Goal: Task Accomplishment & Management: Complete application form

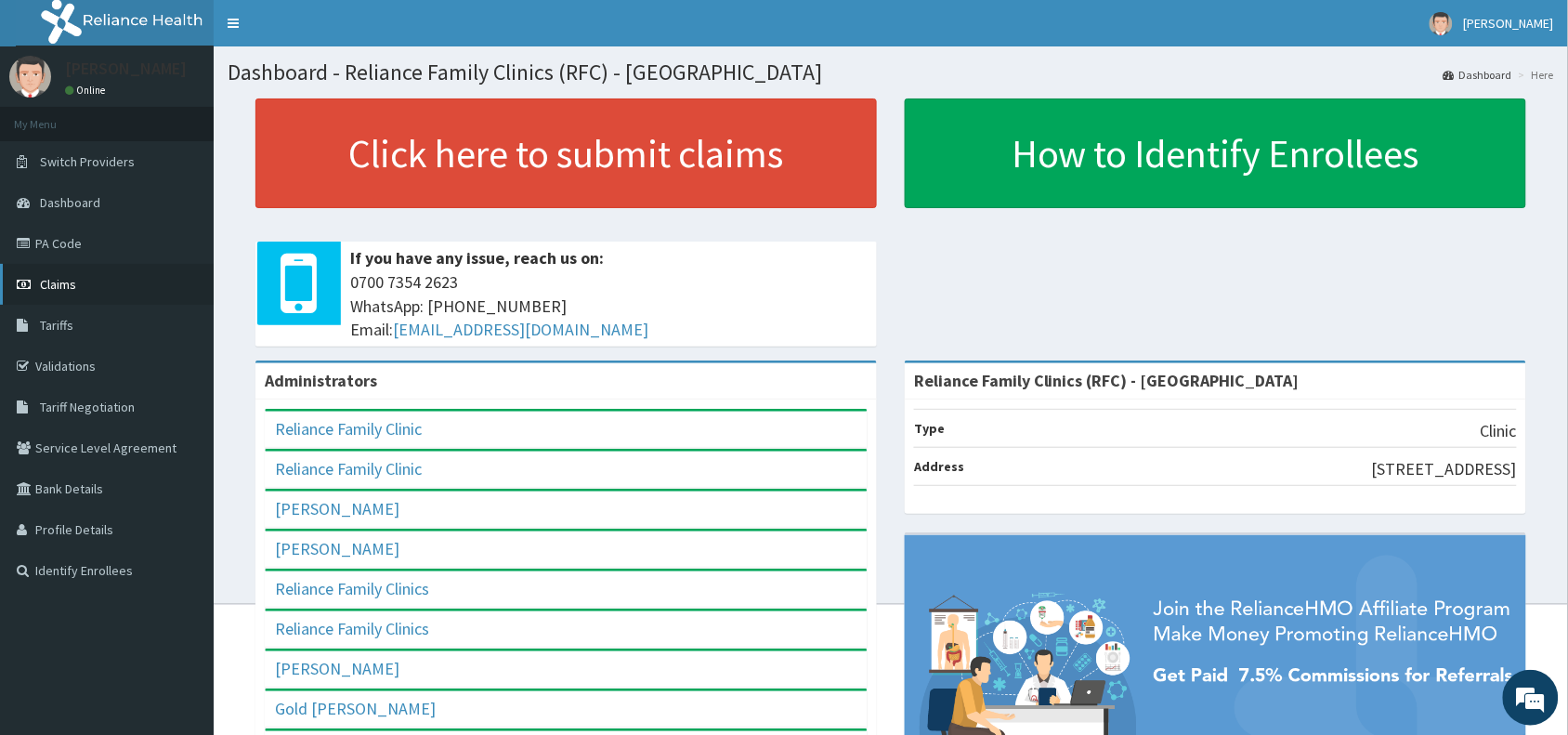
click at [56, 284] on span "Claims" at bounding box center [57, 283] width 36 height 17
click at [66, 242] on link "PA Code" at bounding box center [106, 243] width 213 height 41
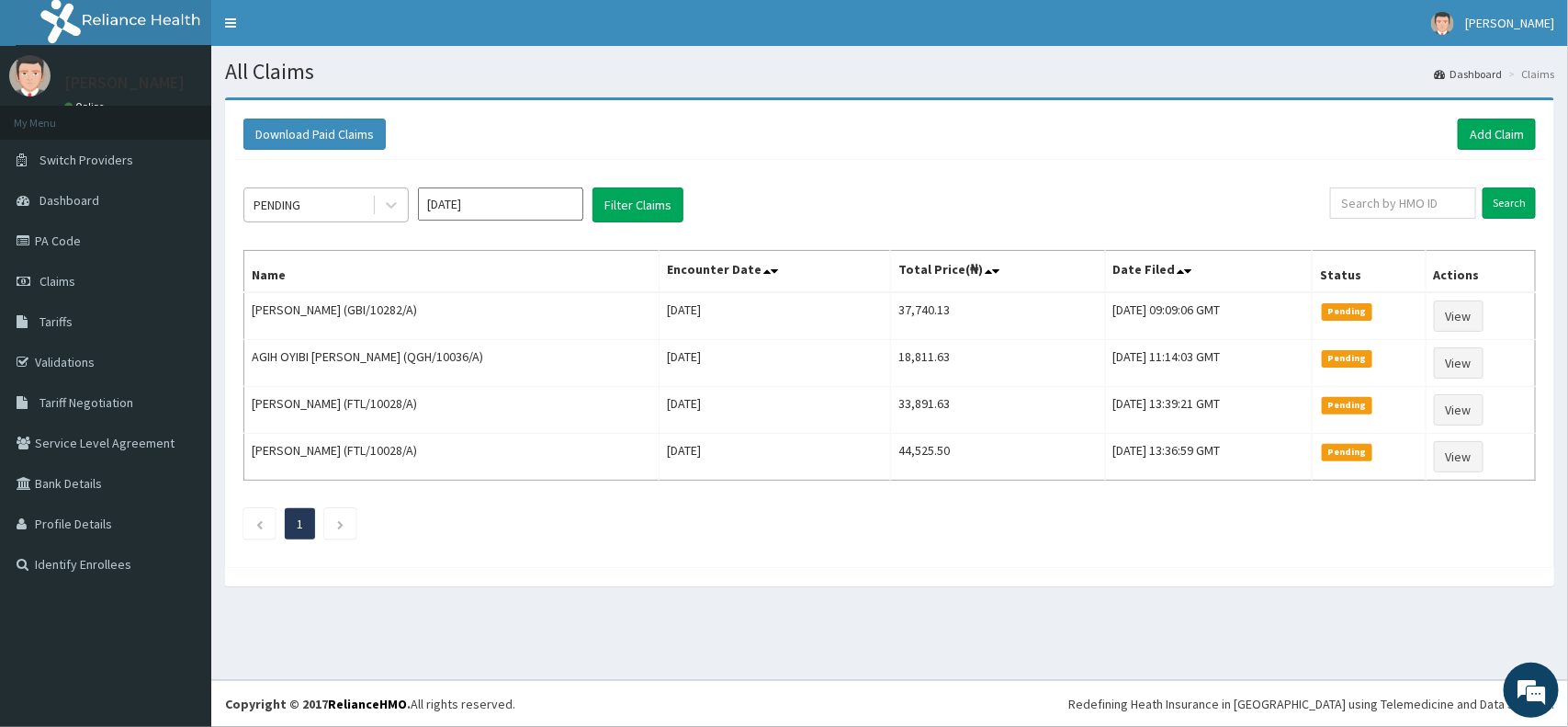
click at [308, 197] on div "PENDING" at bounding box center [308, 204] width 128 height 30
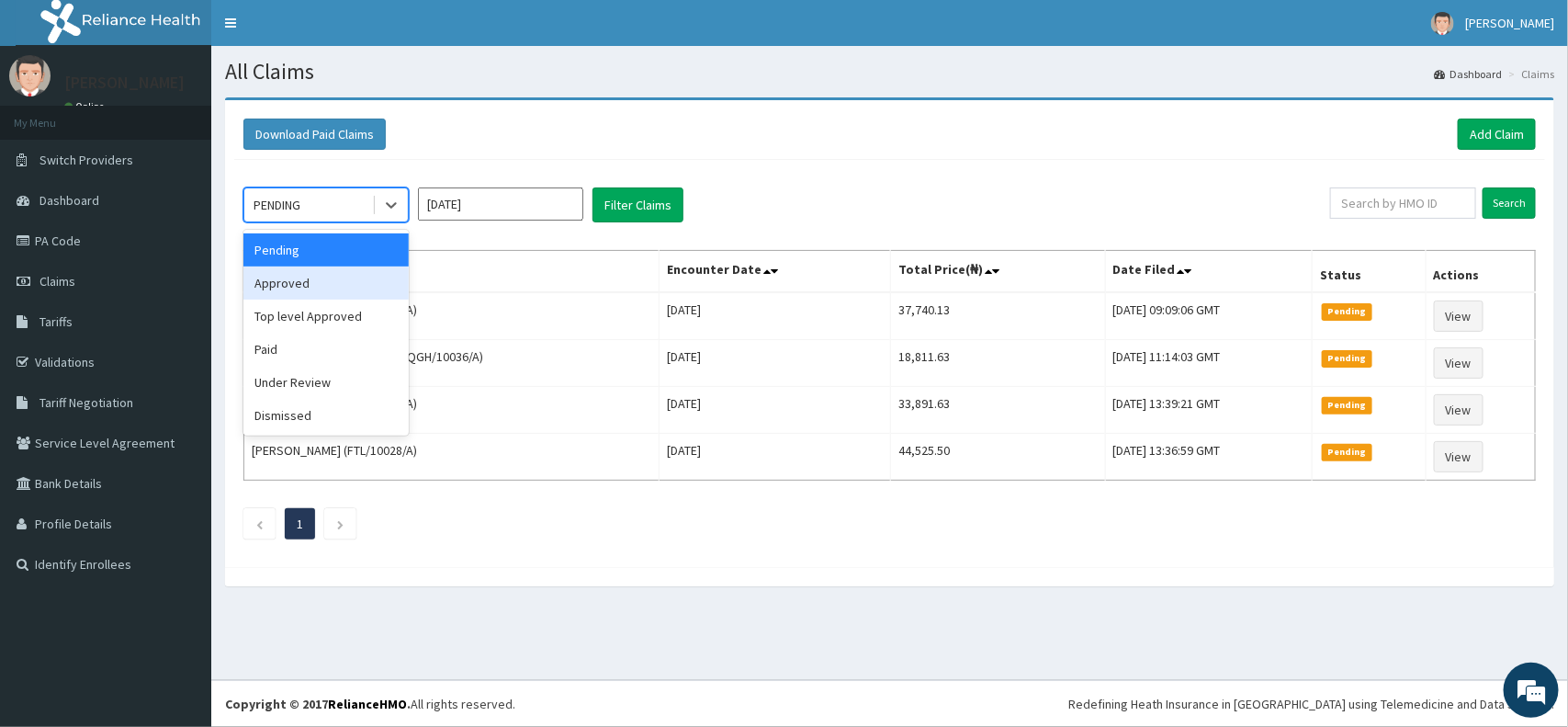
click at [318, 281] on div "Approved" at bounding box center [327, 283] width 166 height 33
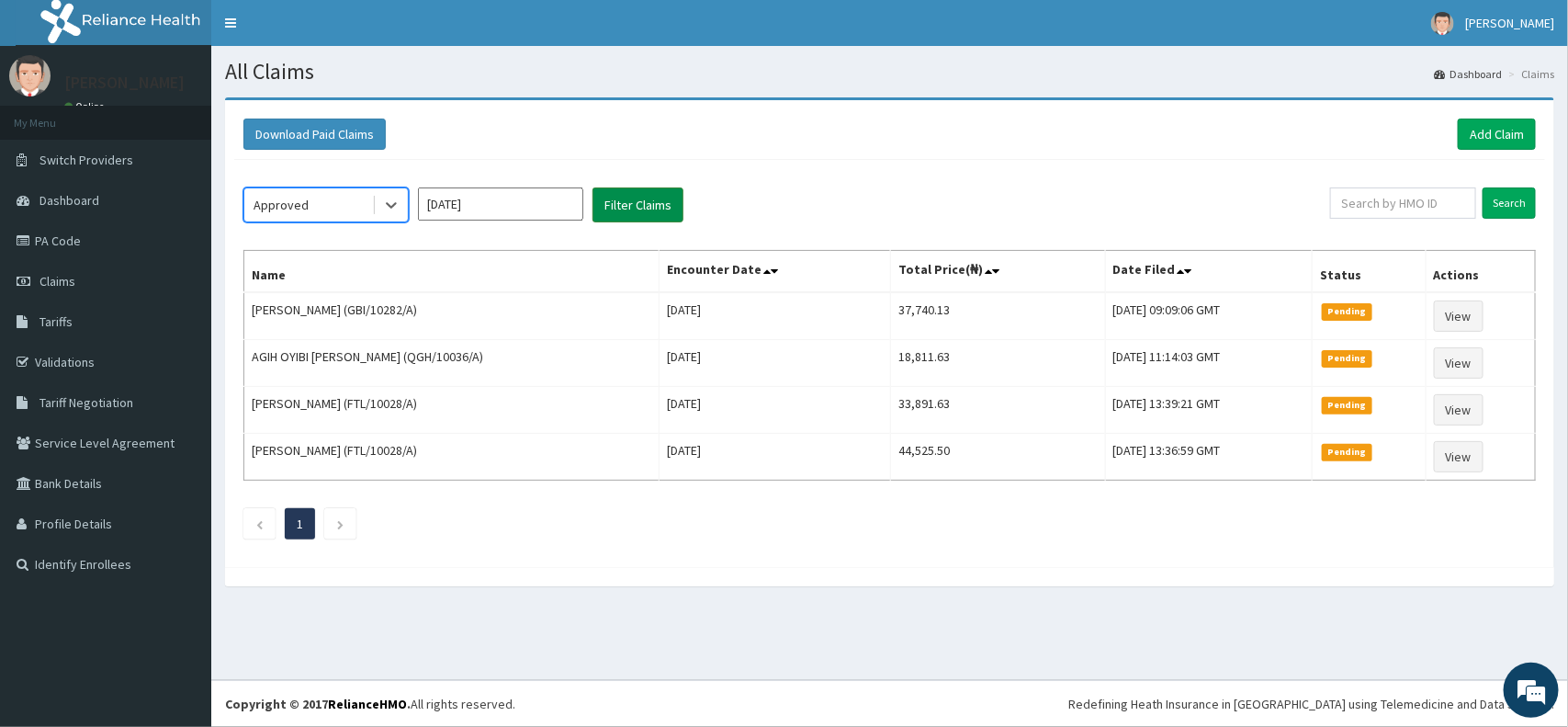
click at [673, 202] on button "Filter Claims" at bounding box center [638, 205] width 91 height 35
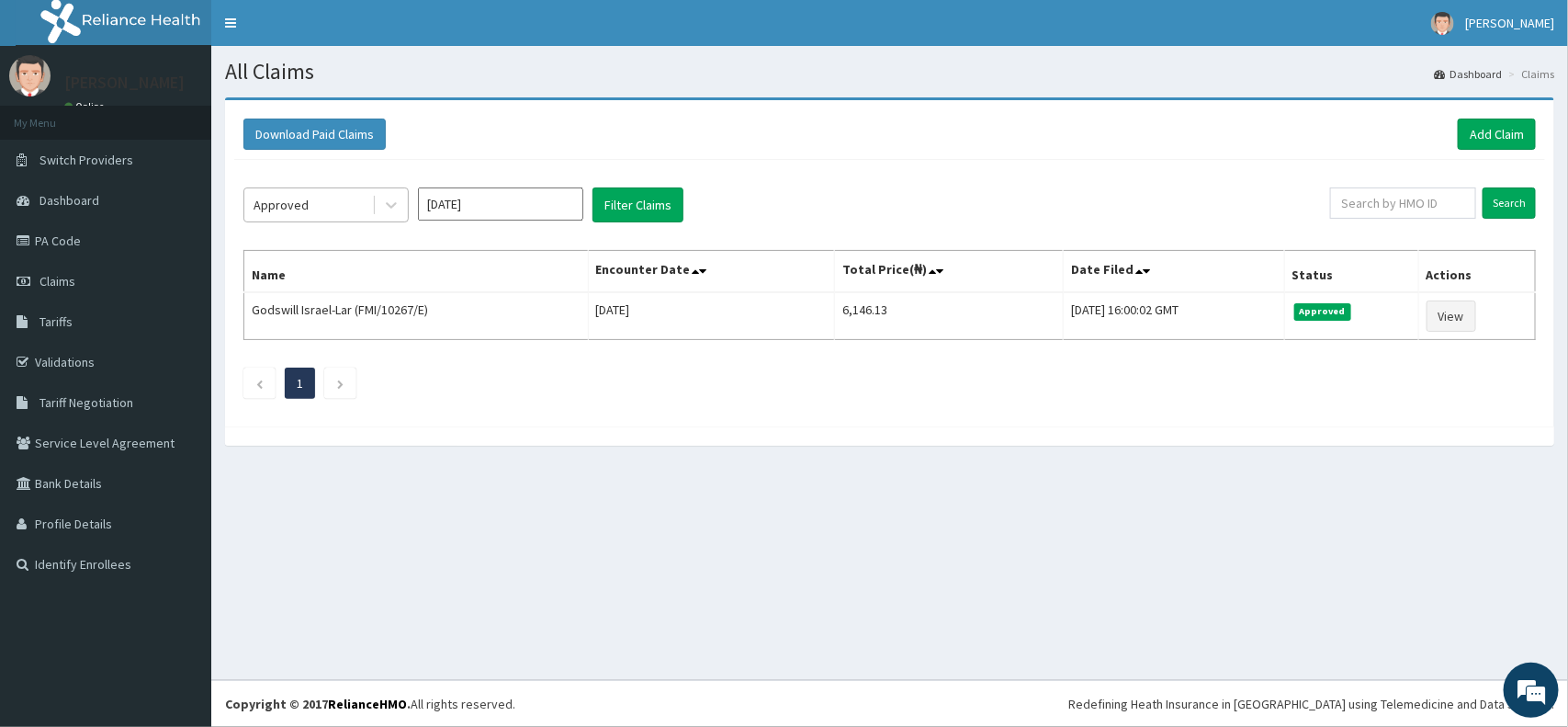
click at [327, 194] on div "Approved" at bounding box center [308, 204] width 128 height 30
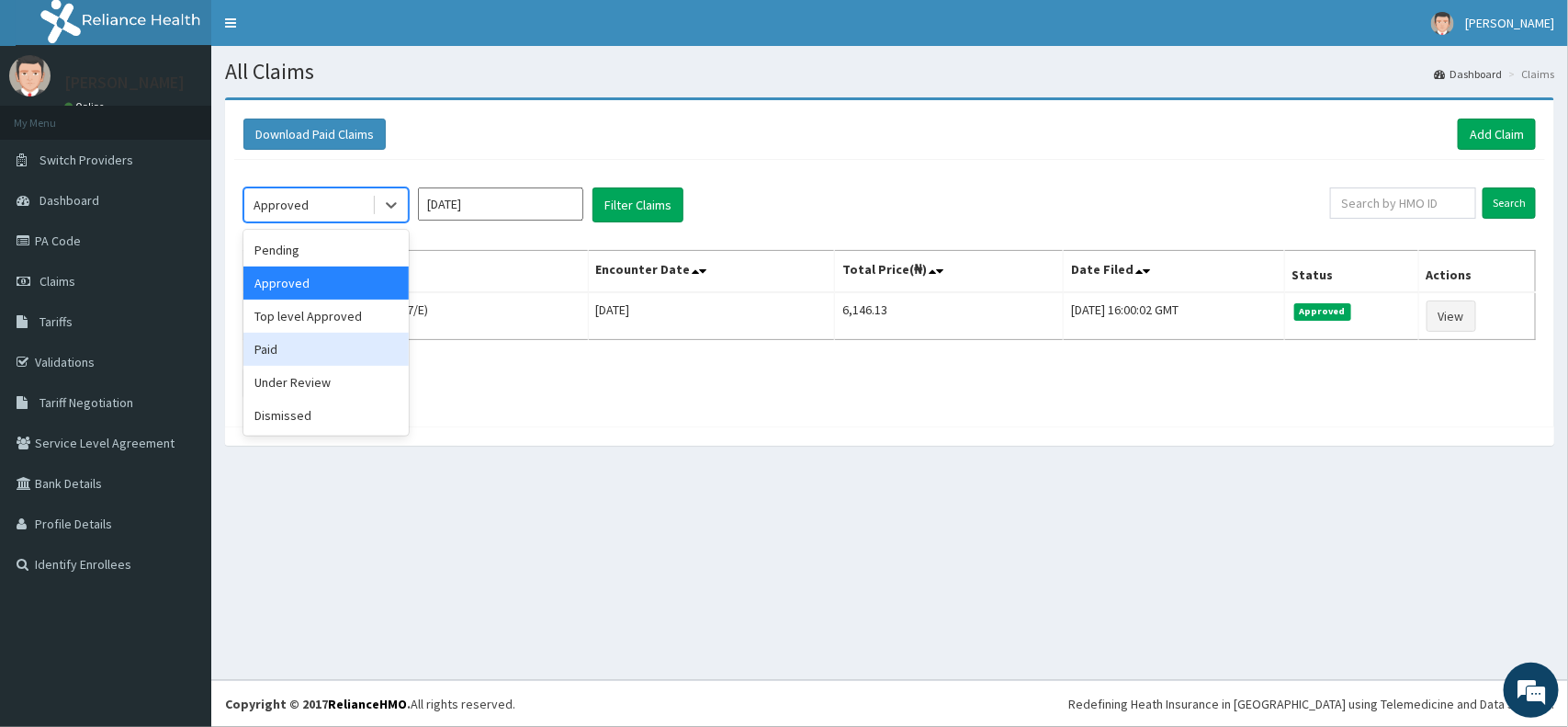
click at [304, 348] on div "Paid" at bounding box center [327, 349] width 166 height 33
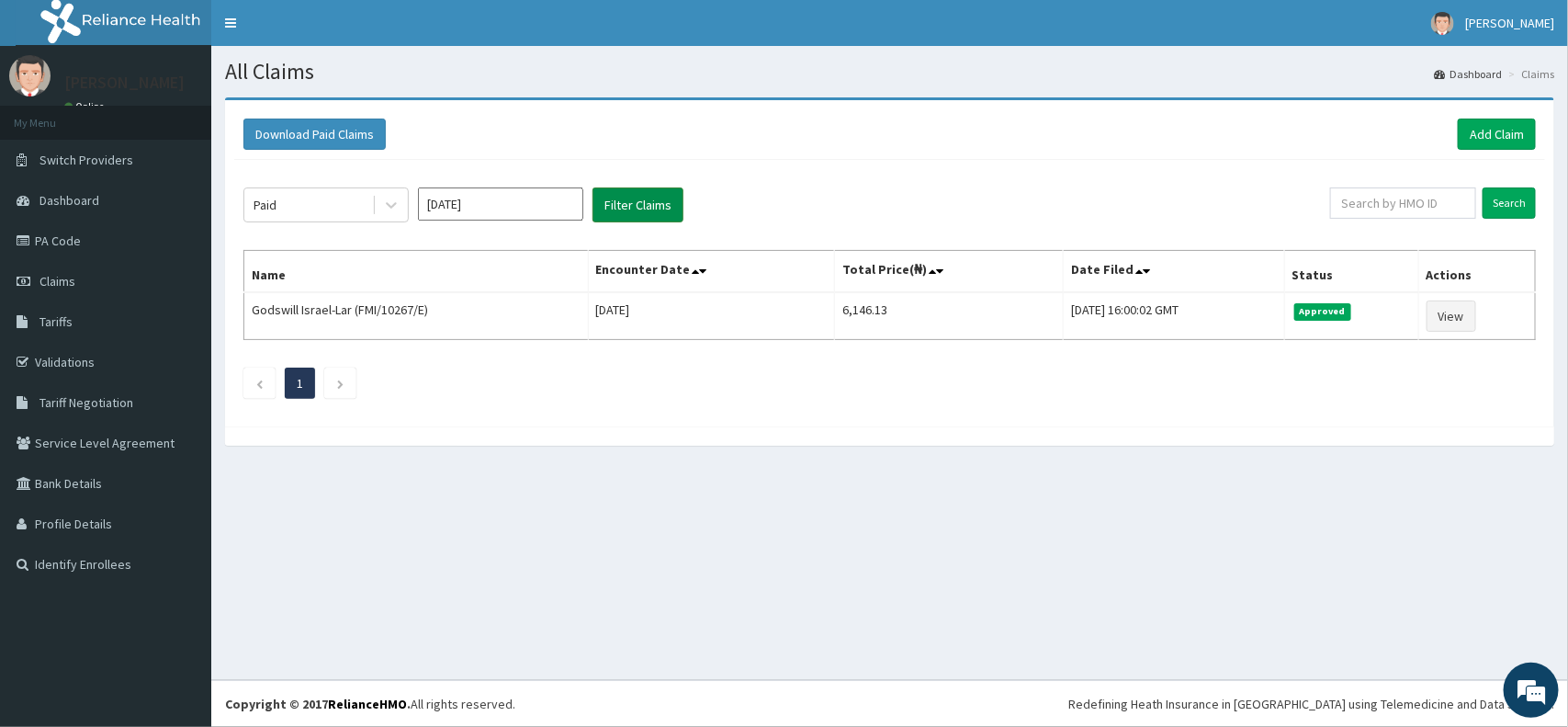
click at [621, 207] on button "Filter Claims" at bounding box center [638, 205] width 91 height 35
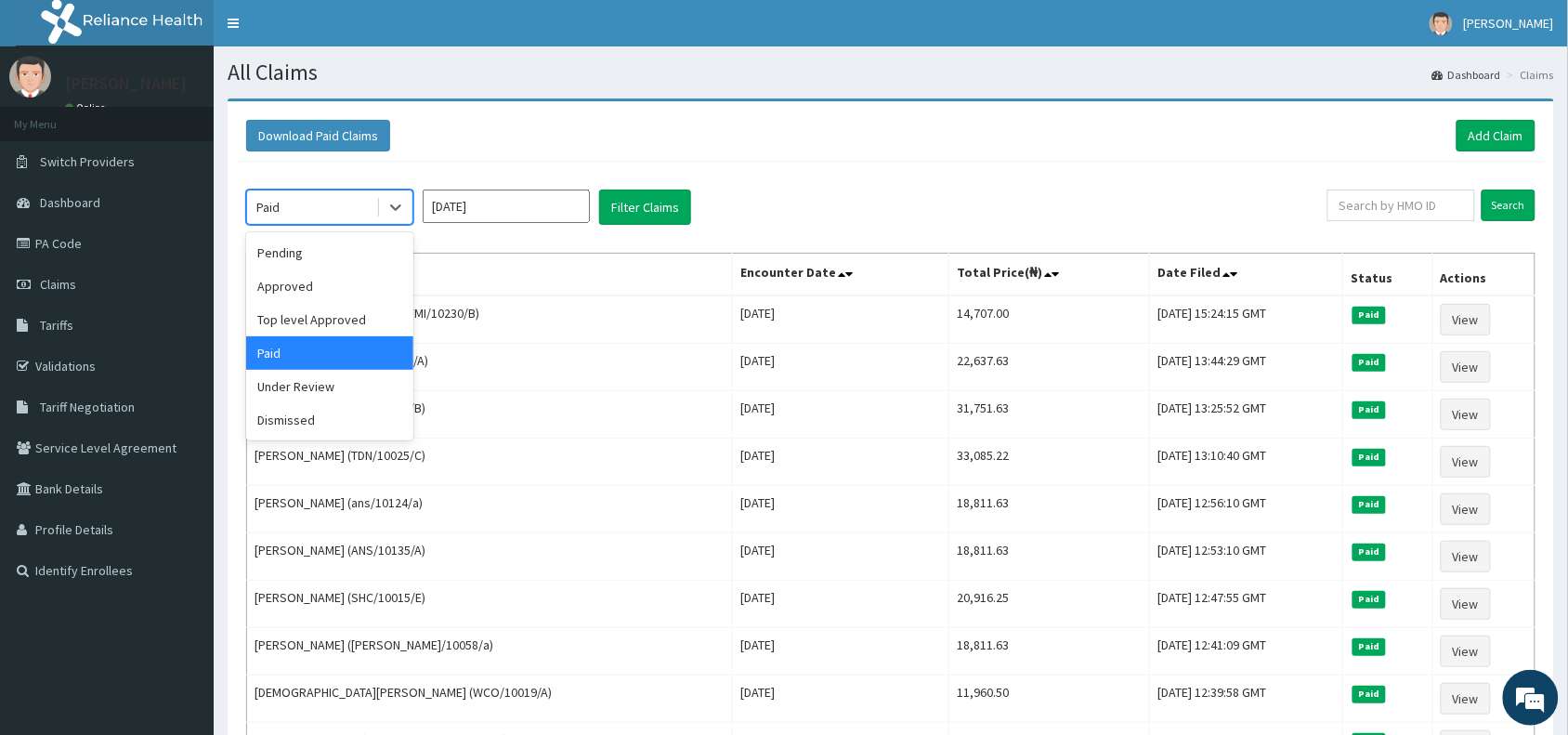
click at [321, 200] on div "Paid" at bounding box center [312, 206] width 130 height 30
click at [320, 318] on div "Top level Approved" at bounding box center [330, 319] width 168 height 33
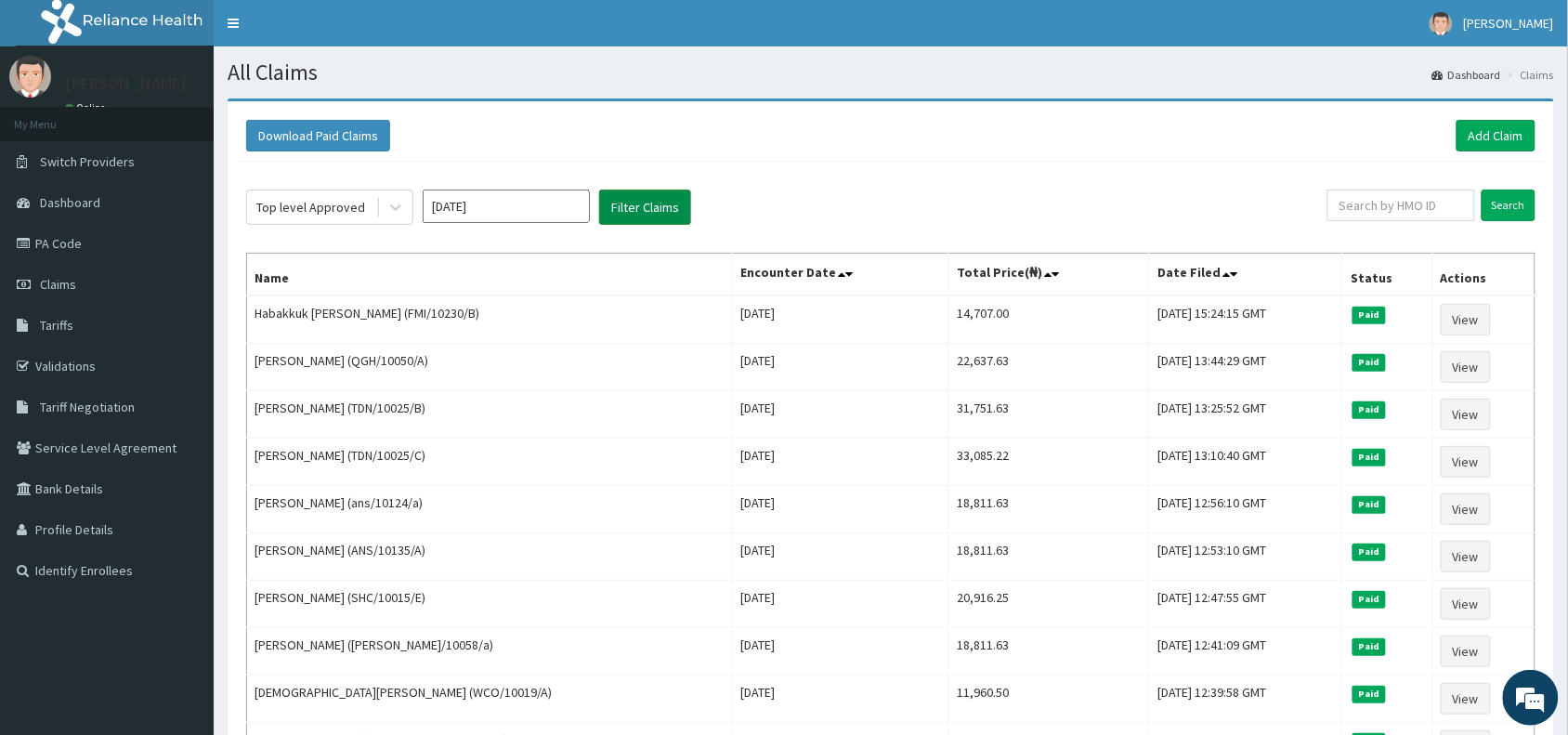
click at [644, 210] on button "Filter Claims" at bounding box center [645, 207] width 92 height 35
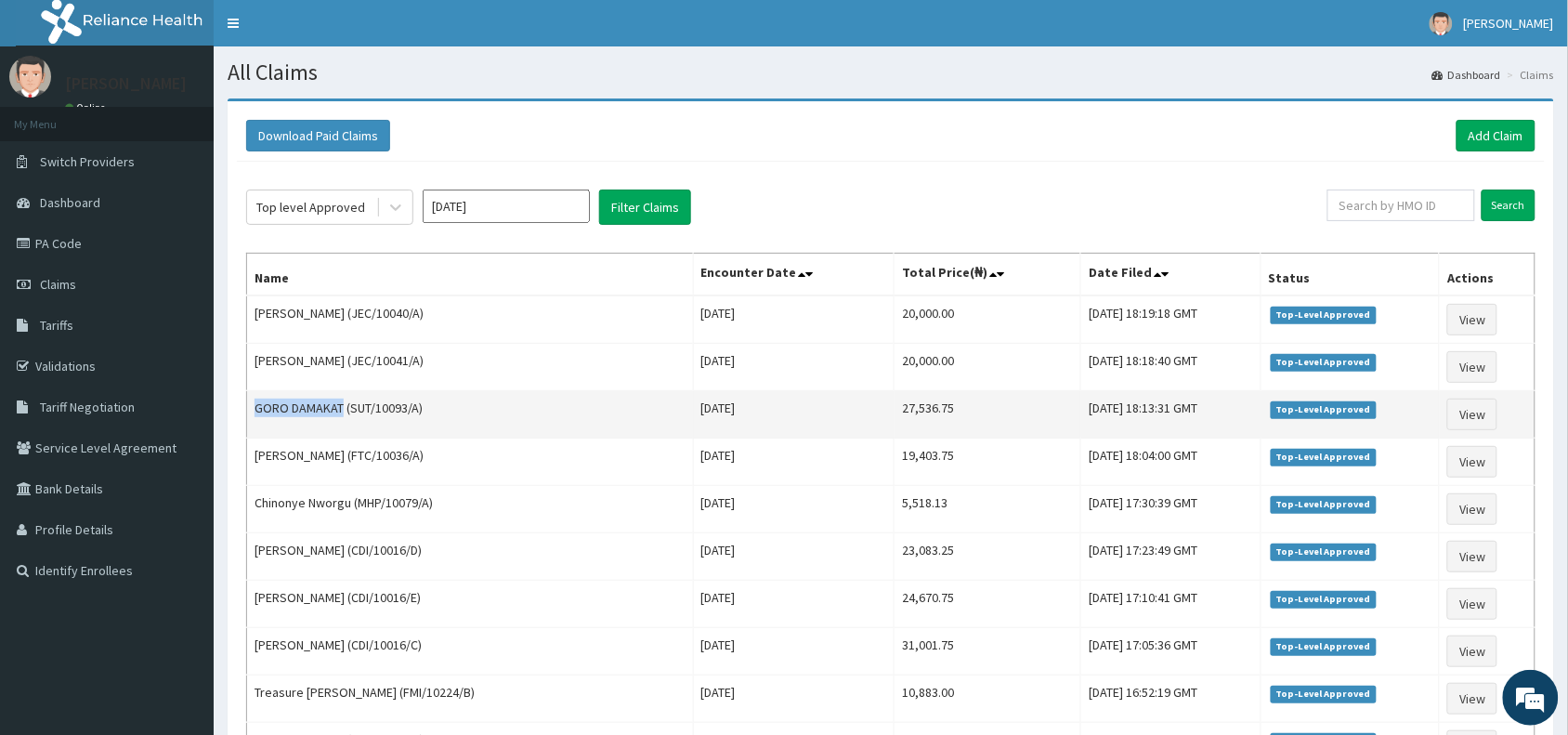
drag, startPoint x: 341, startPoint y: 409, endPoint x: 255, endPoint y: 410, distance: 86.0
click at [255, 410] on td "GORO DAMAKAT (SUT/10093/A)" at bounding box center [470, 415] width 447 height 48
copy td "GORO DAMAKAT"
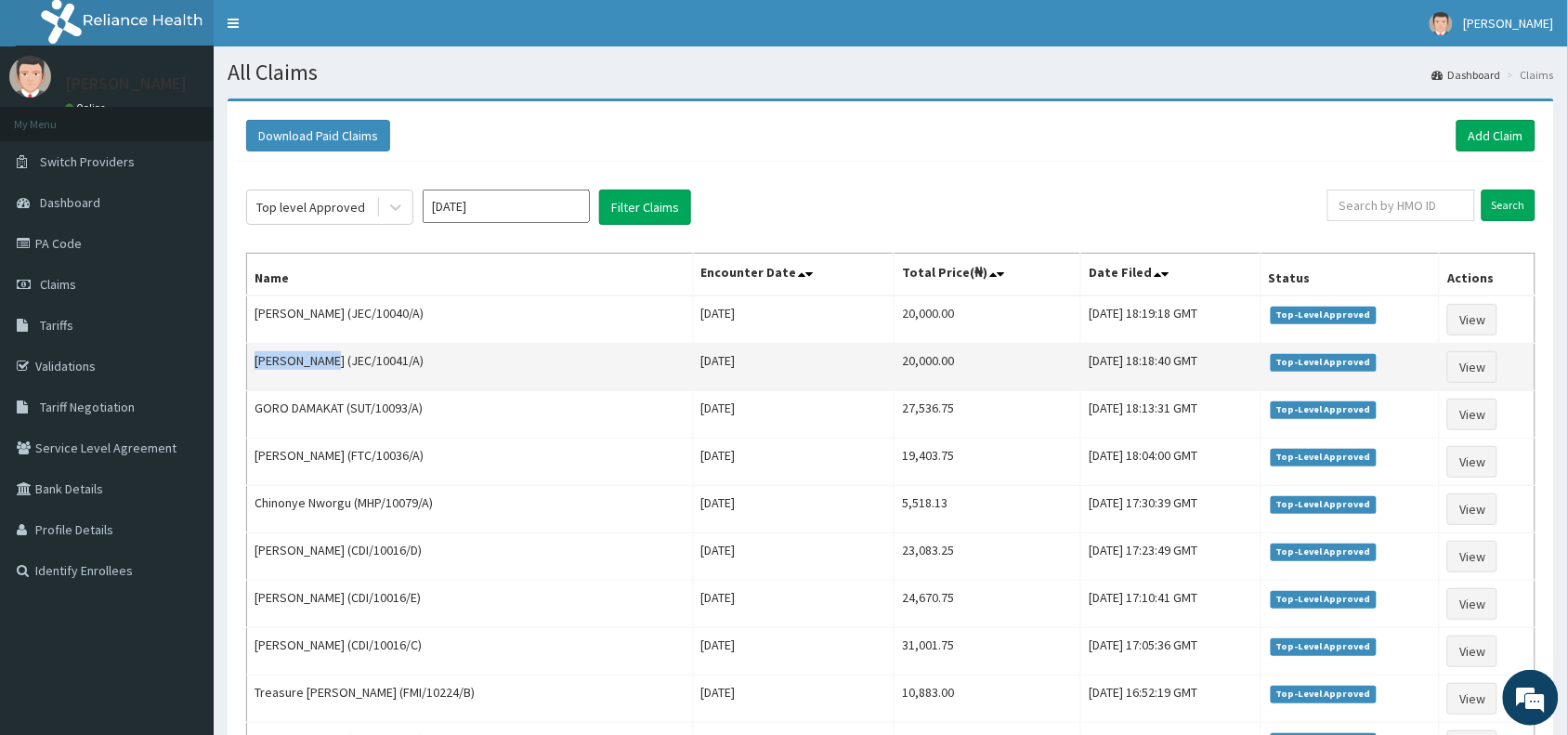
drag, startPoint x: 337, startPoint y: 362, endPoint x: 256, endPoint y: 369, distance: 81.3
click at [256, 369] on td "Uzoamaka Oko (JEC/10041/A)" at bounding box center [470, 367] width 447 height 48
copy td "Uzoamaka Oko"
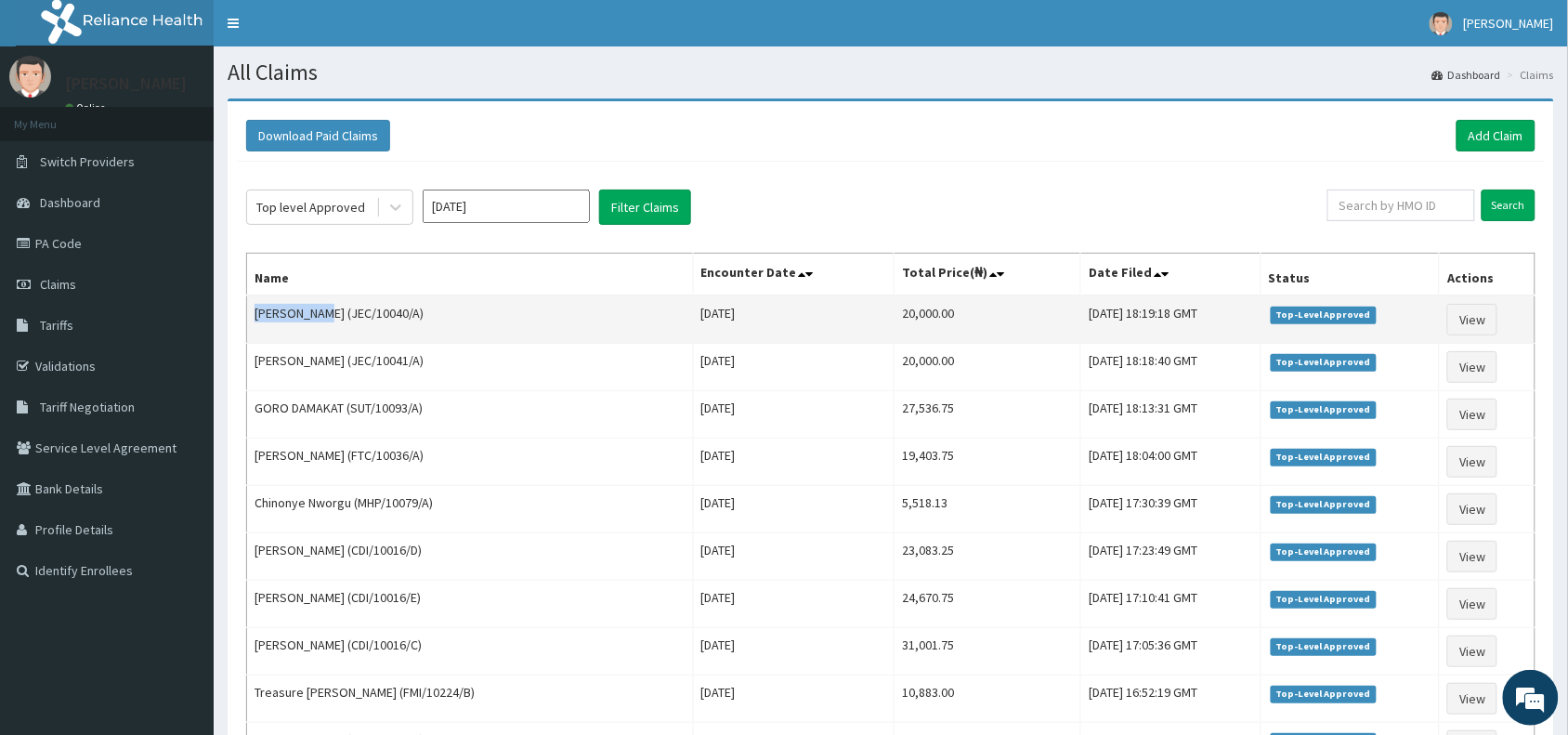
drag, startPoint x: 321, startPoint y: 318, endPoint x: 257, endPoint y: 315, distance: 64.1
click at [257, 315] on td "Kanayo Oko (JEC/10040/A)" at bounding box center [470, 319] width 447 height 49
copy td "Kanayo Oko"
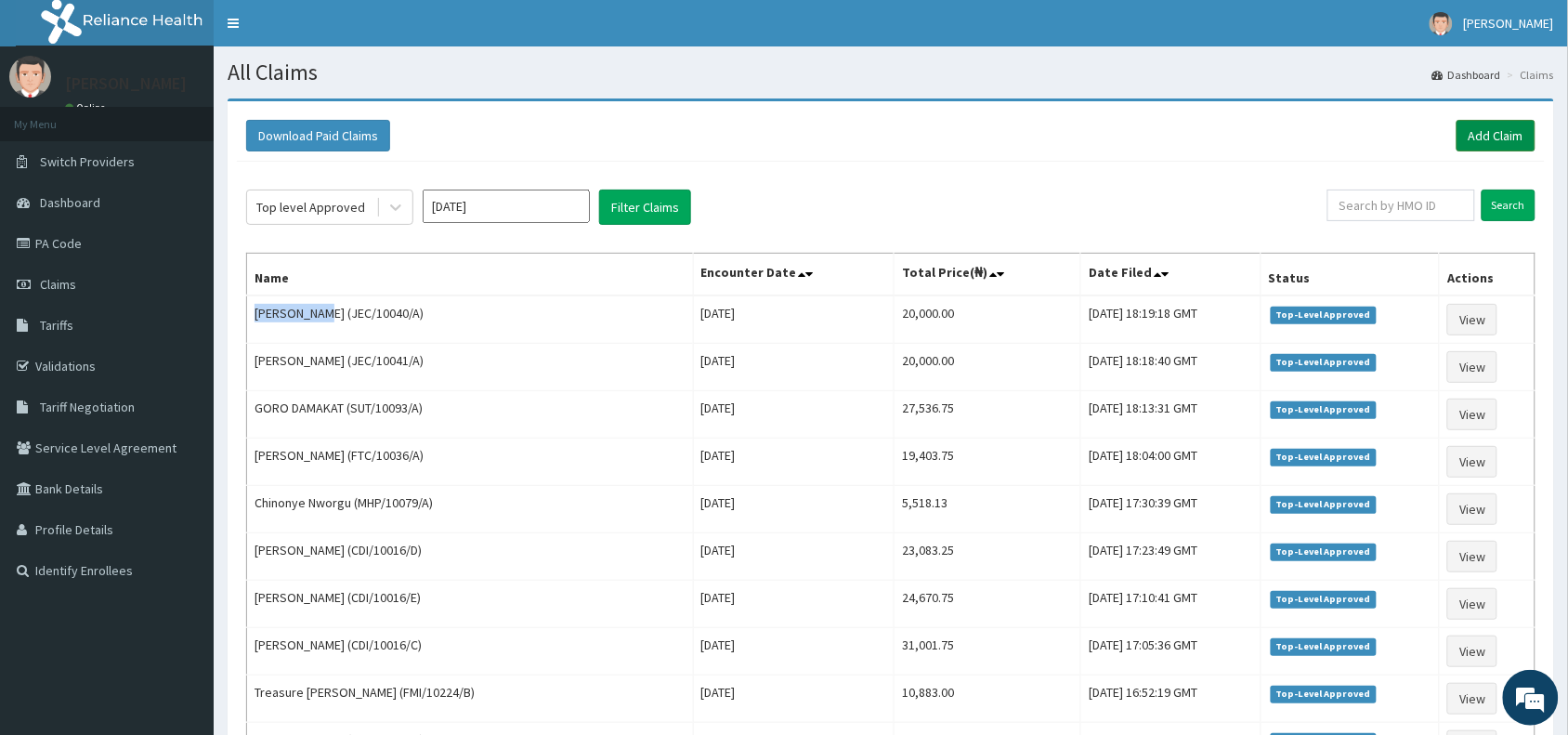
click at [1469, 137] on link "Add Claim" at bounding box center [1496, 135] width 79 height 31
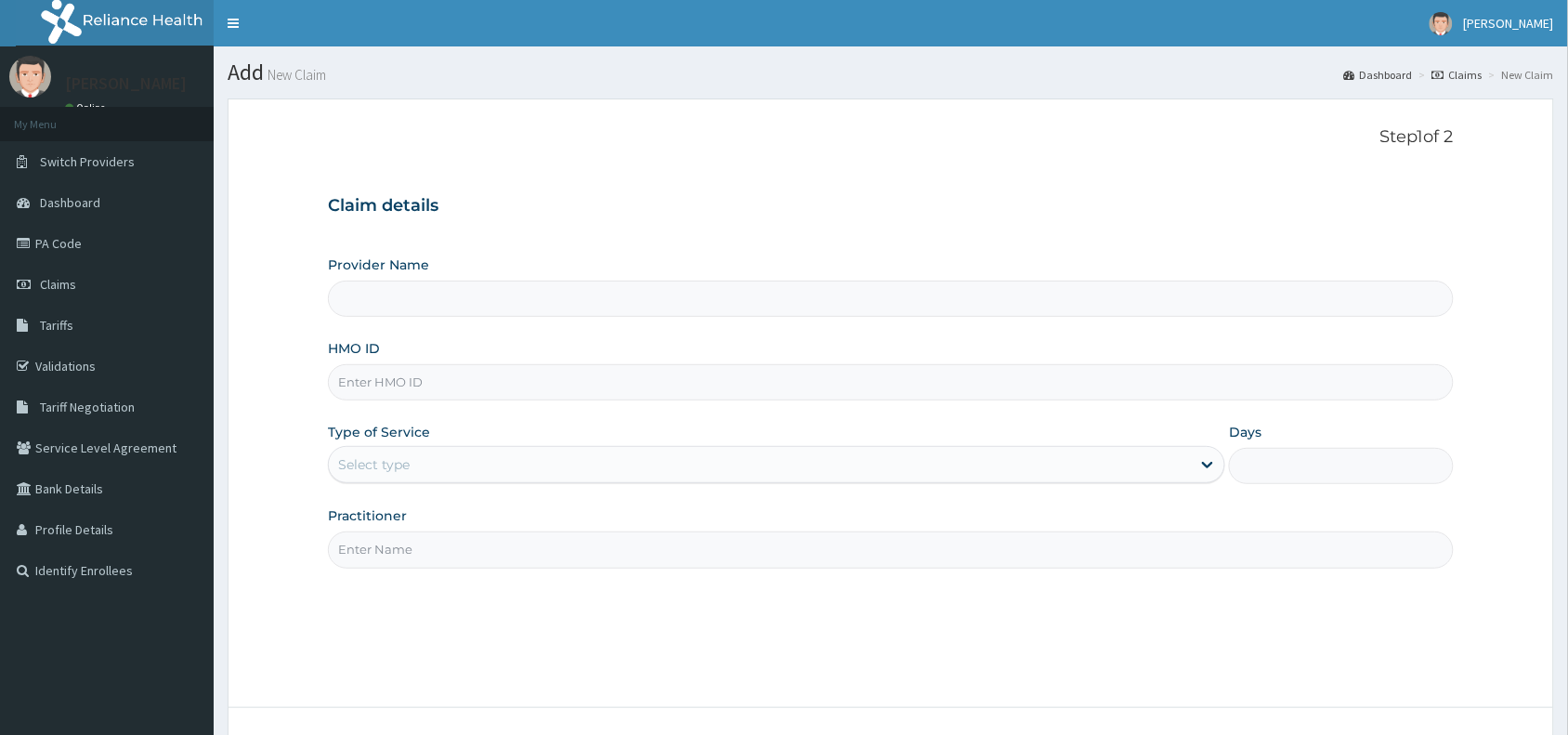
click at [372, 379] on input "HMO ID" at bounding box center [891, 382] width 1126 height 36
paste input "QGH/10012/A"
type input "QGH/10012/A"
type input "Reliance Family Clinics (RFC) - Abuja"
click at [365, 388] on input "QGH/10012/A" at bounding box center [891, 382] width 1126 height 36
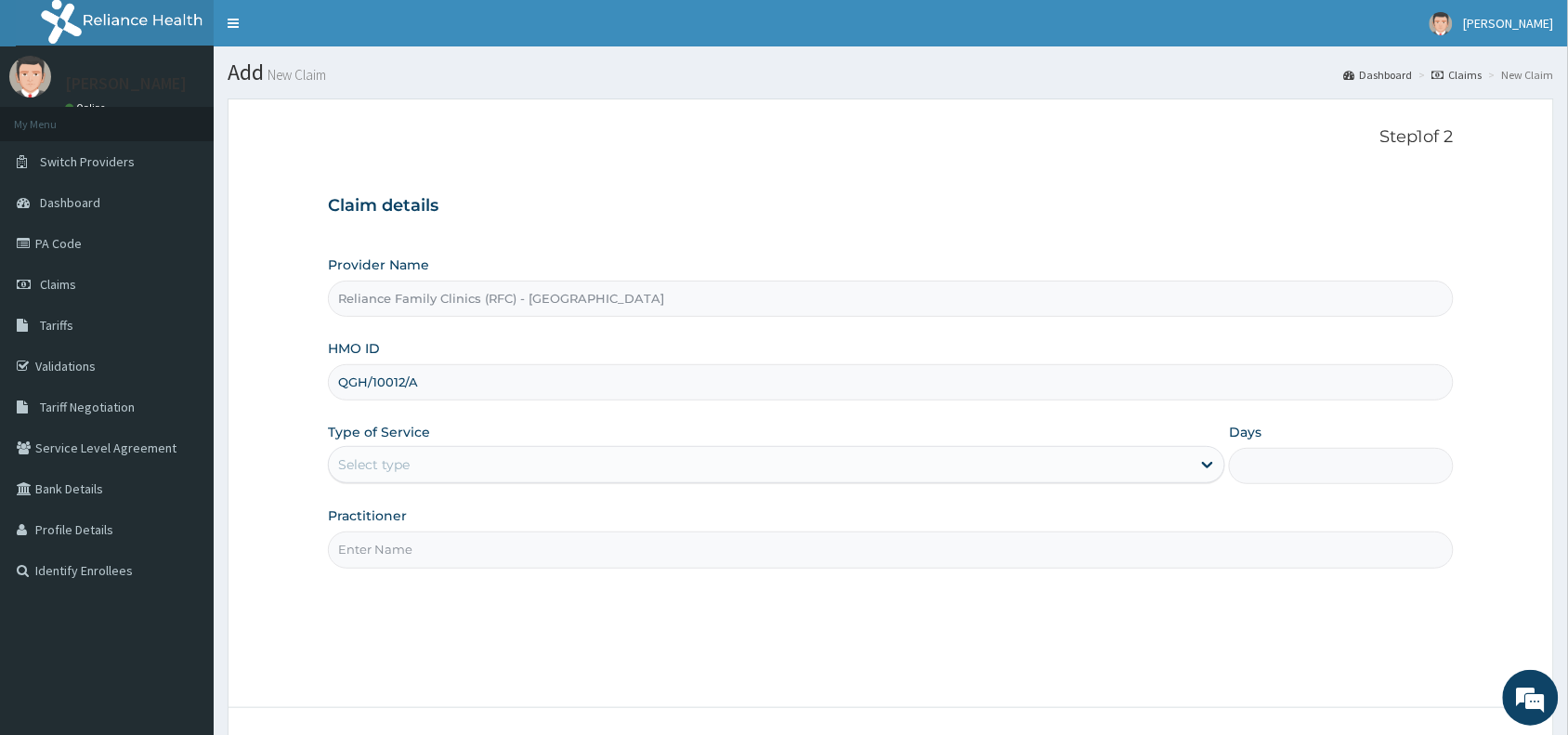
type input "QGH/10012/A"
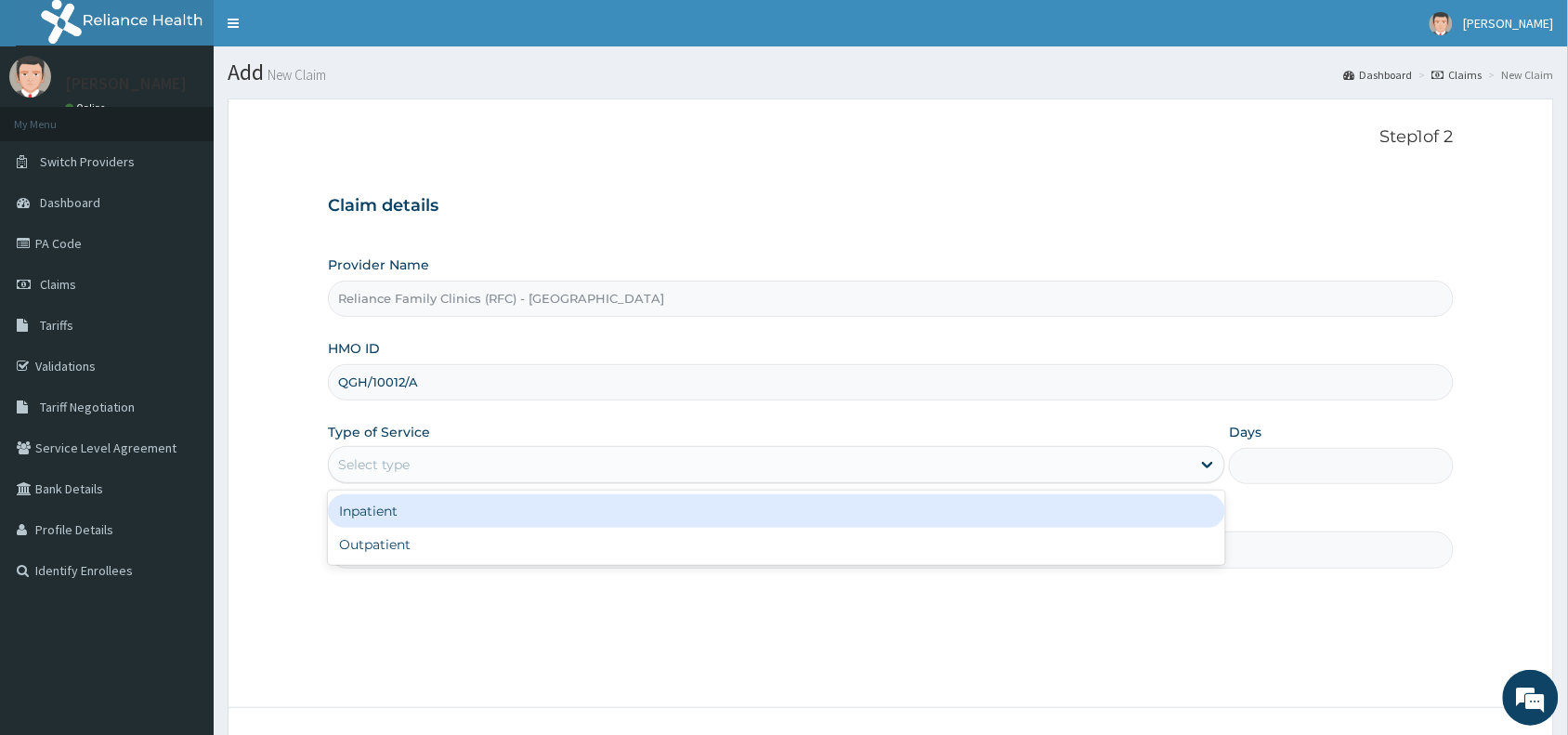
click at [389, 470] on div "Select type" at bounding box center [373, 463] width 71 height 18
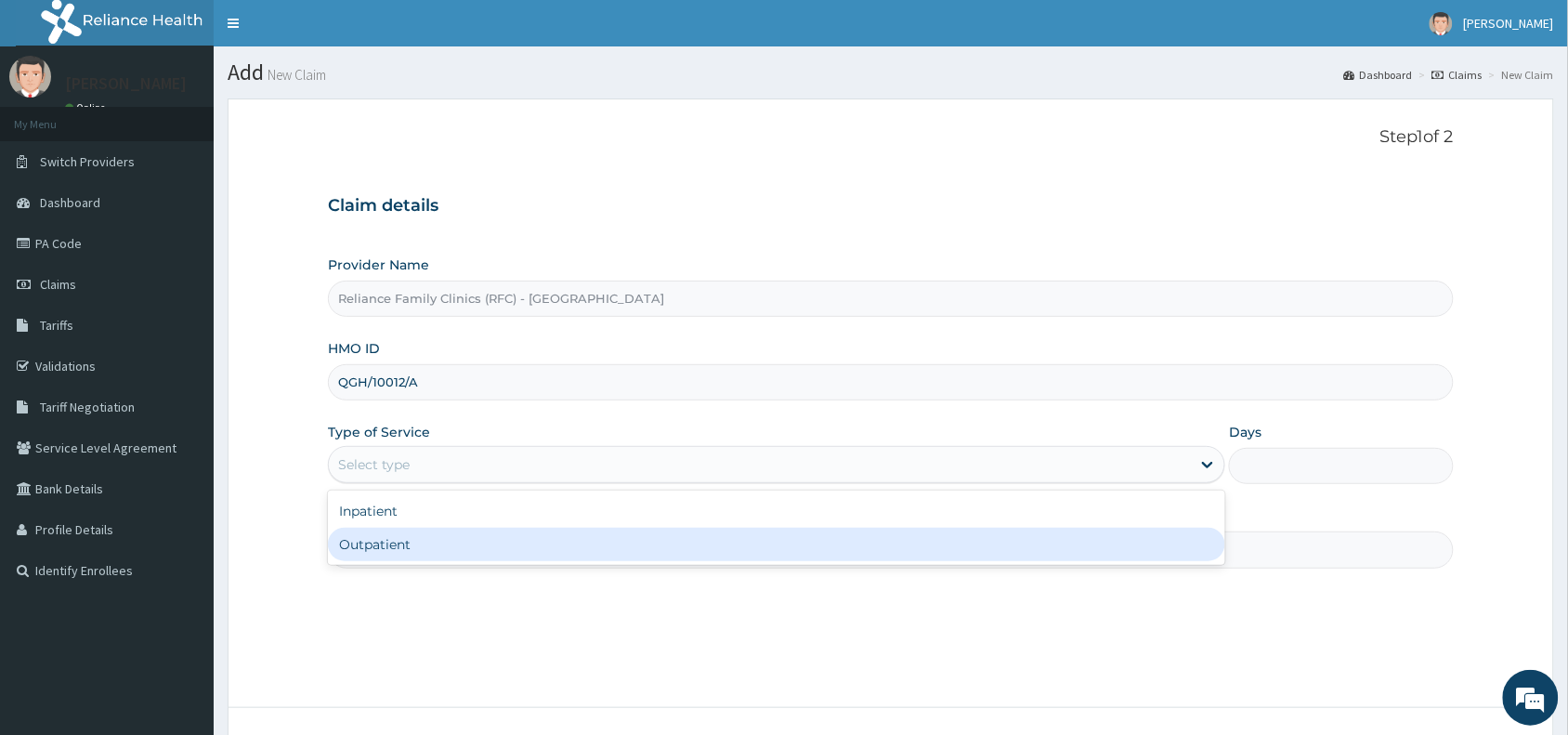
click at [382, 548] on div "Outpatient" at bounding box center [777, 544] width 898 height 33
type input "1"
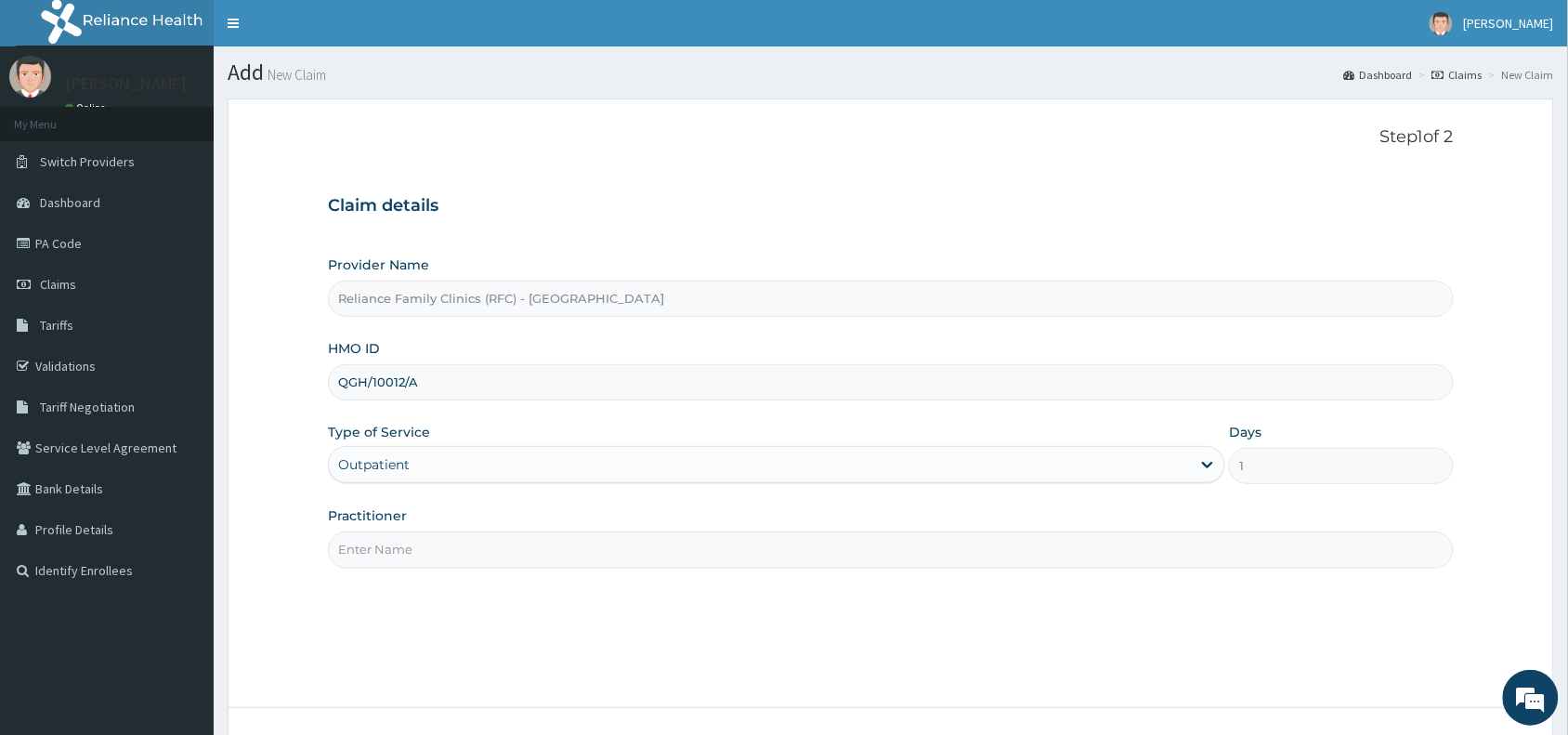
click at [382, 548] on input "Practitioner" at bounding box center [891, 549] width 1126 height 36
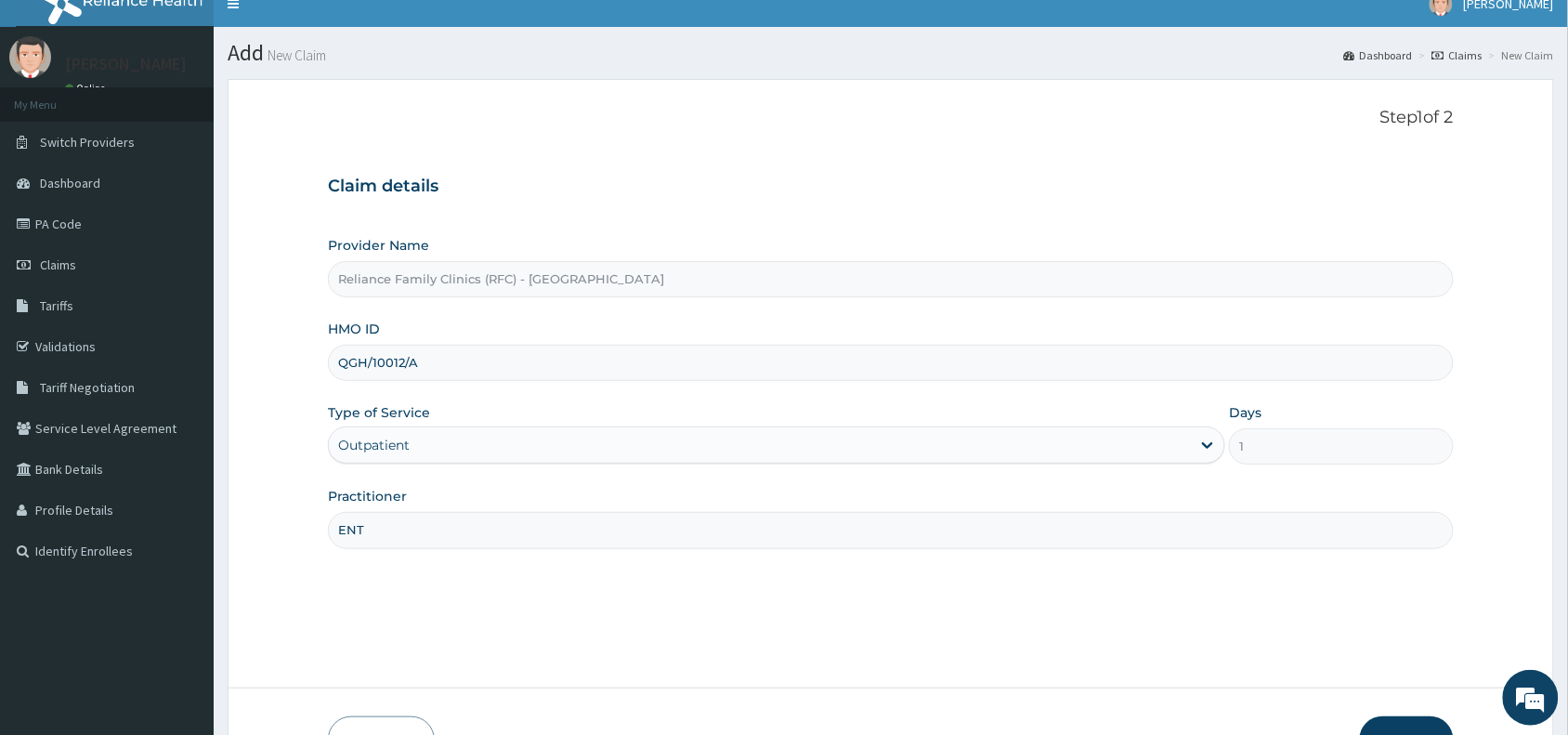
scroll to position [139, 0]
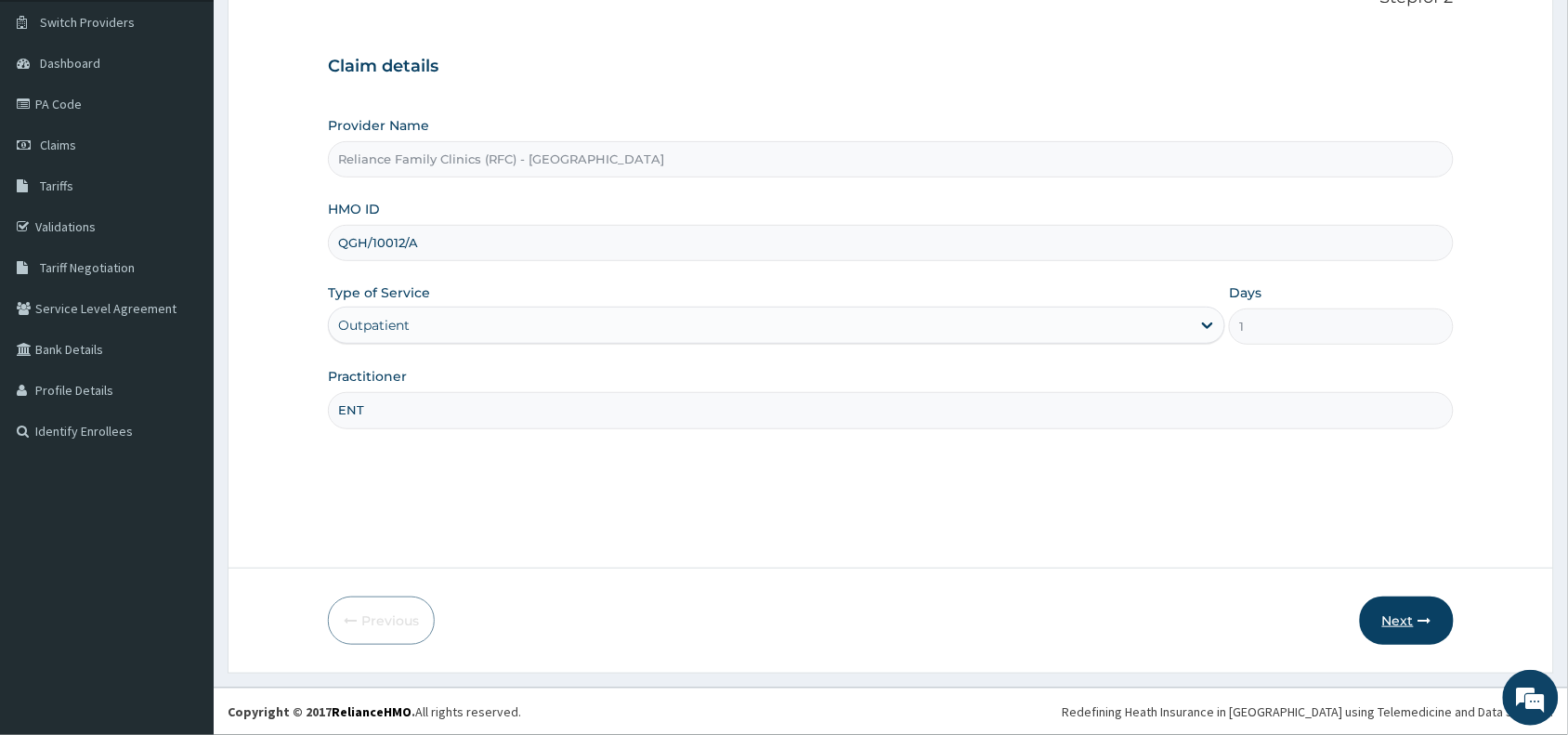
type input "ENT"
click at [1400, 614] on button "Next" at bounding box center [1407, 620] width 93 height 49
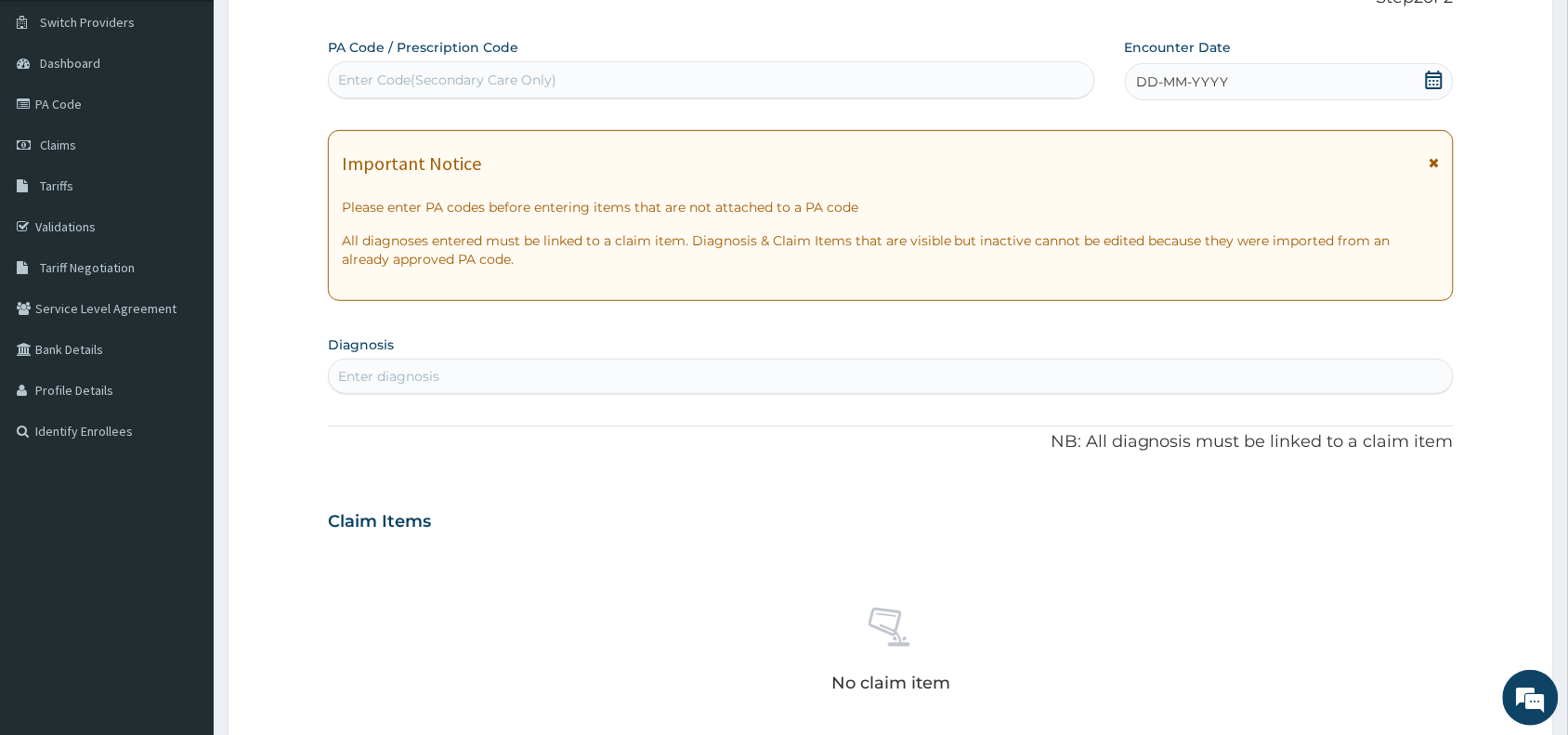
click at [439, 80] on div "Enter Code(Secondary Care Only)" at bounding box center [447, 79] width 218 height 18
paste input "PA/EE1233"
type input "PA/EE1233"
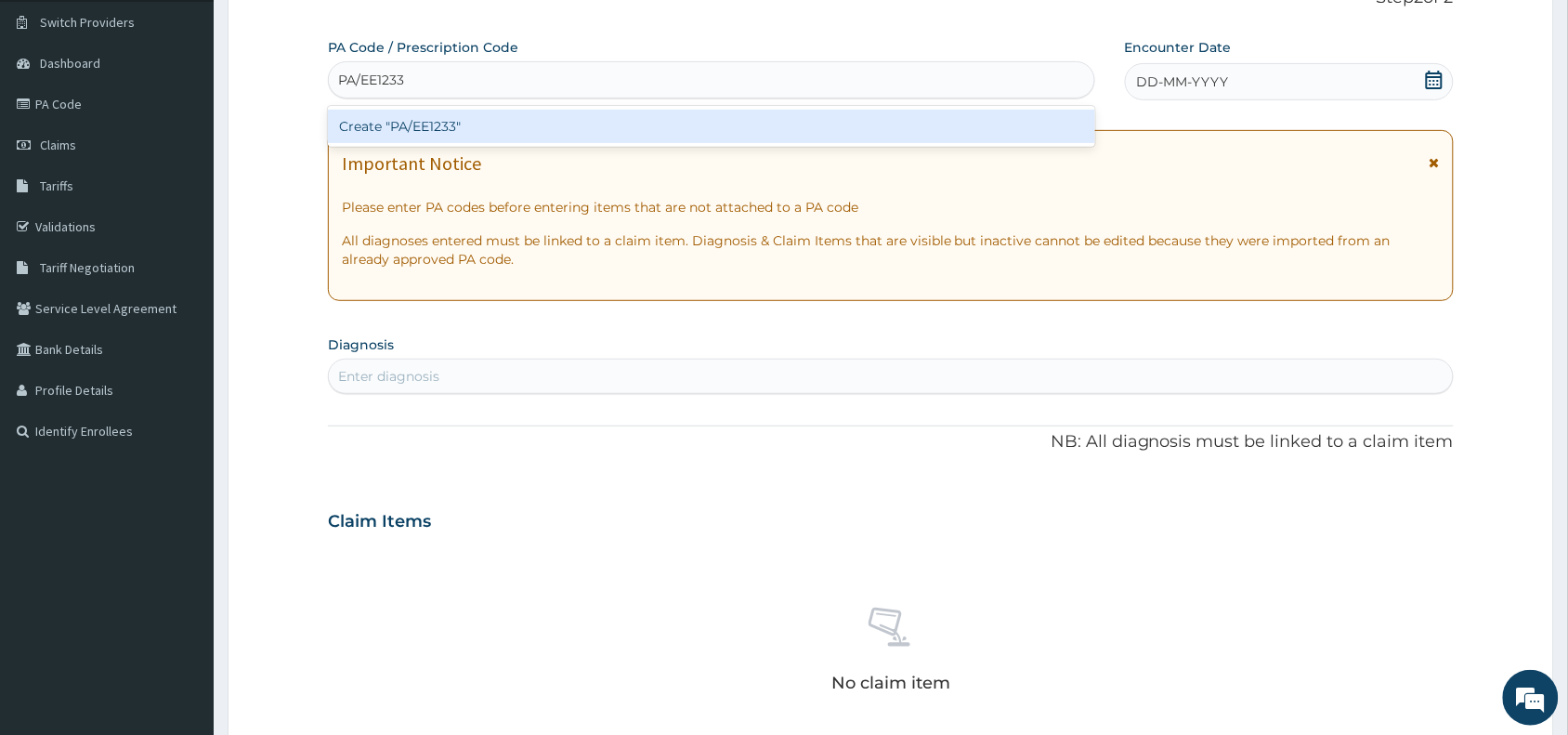
click at [474, 129] on div "Create "PA/EE1233"" at bounding box center [712, 127] width 767 height 33
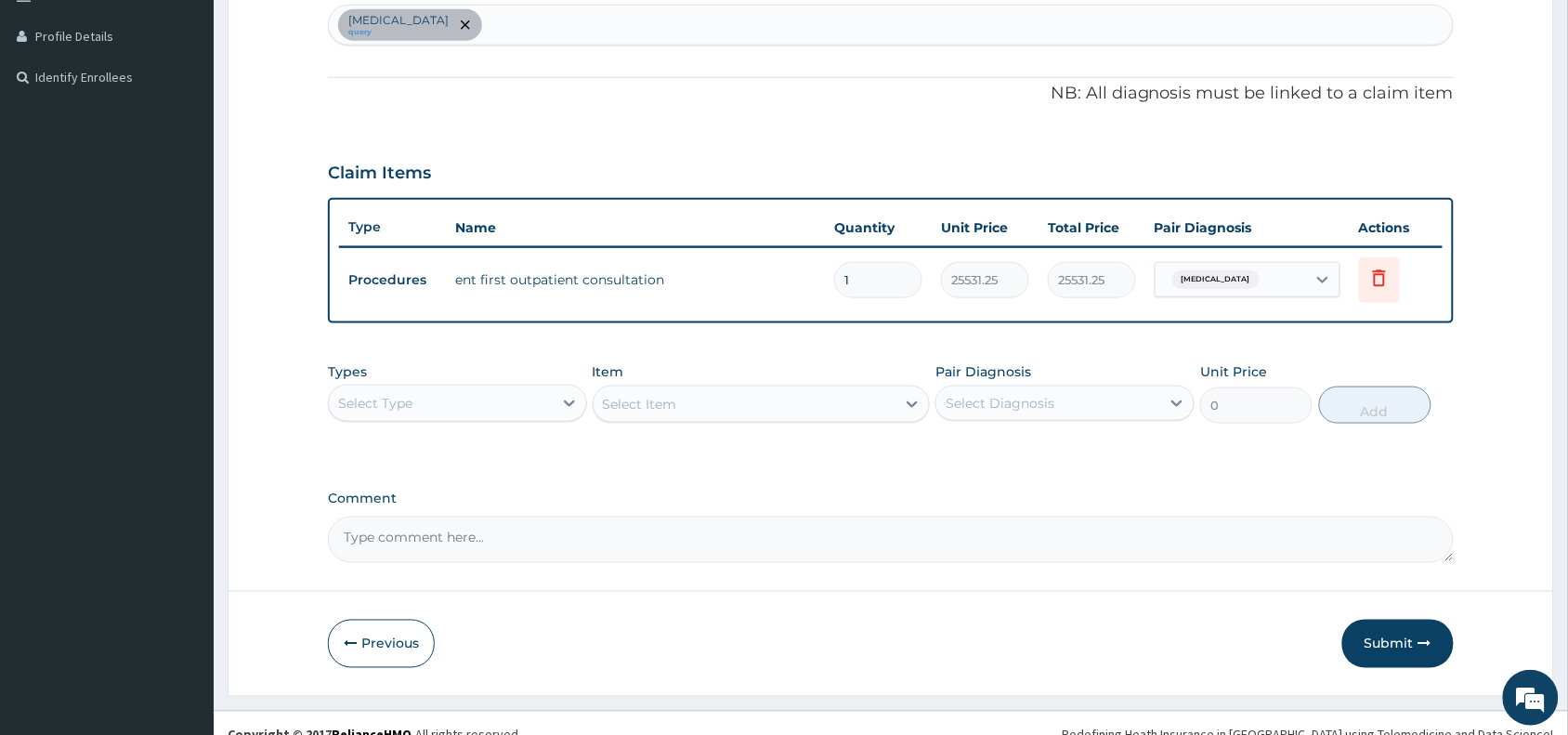
scroll to position [515, 0]
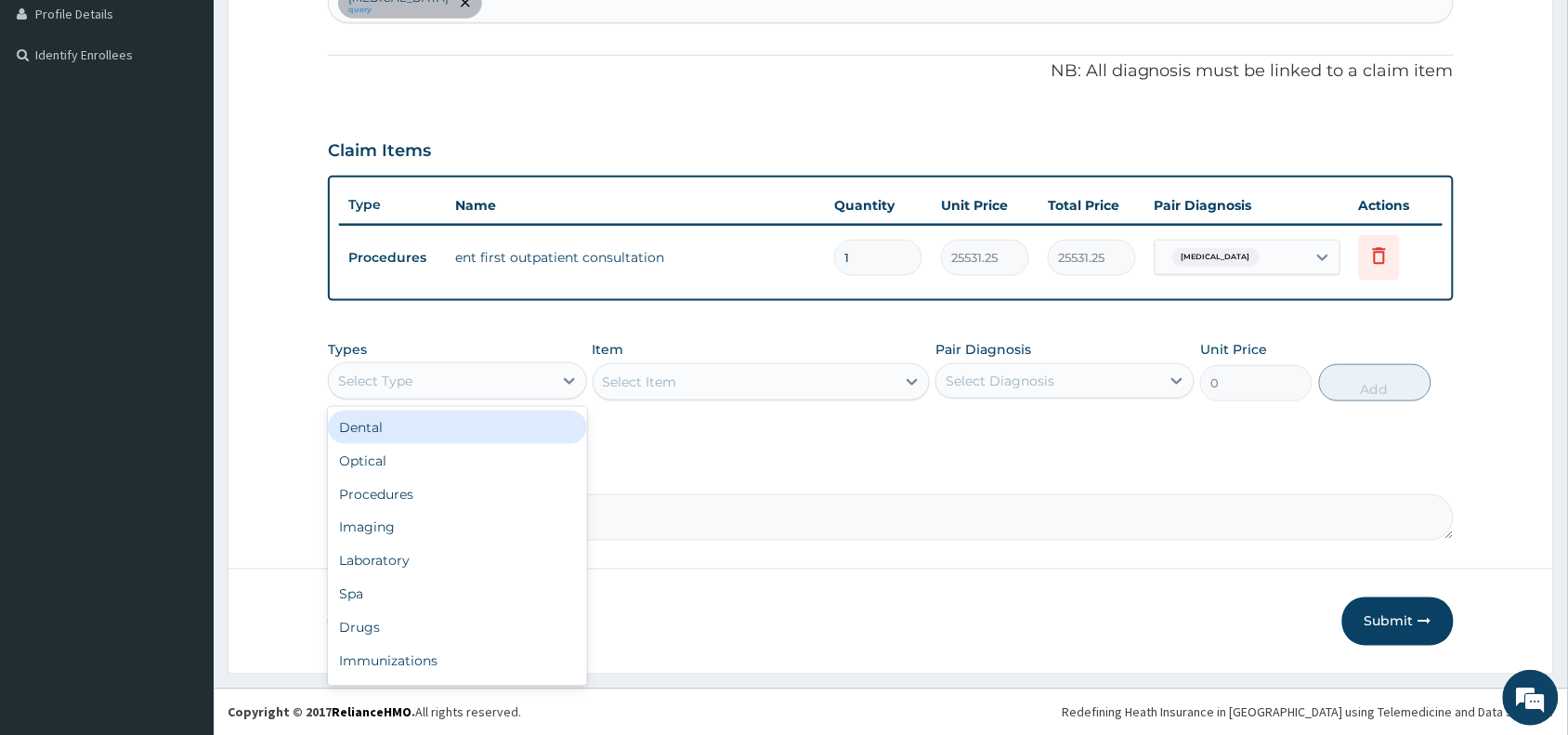
click at [467, 377] on div "Select Type" at bounding box center [441, 381] width 224 height 30
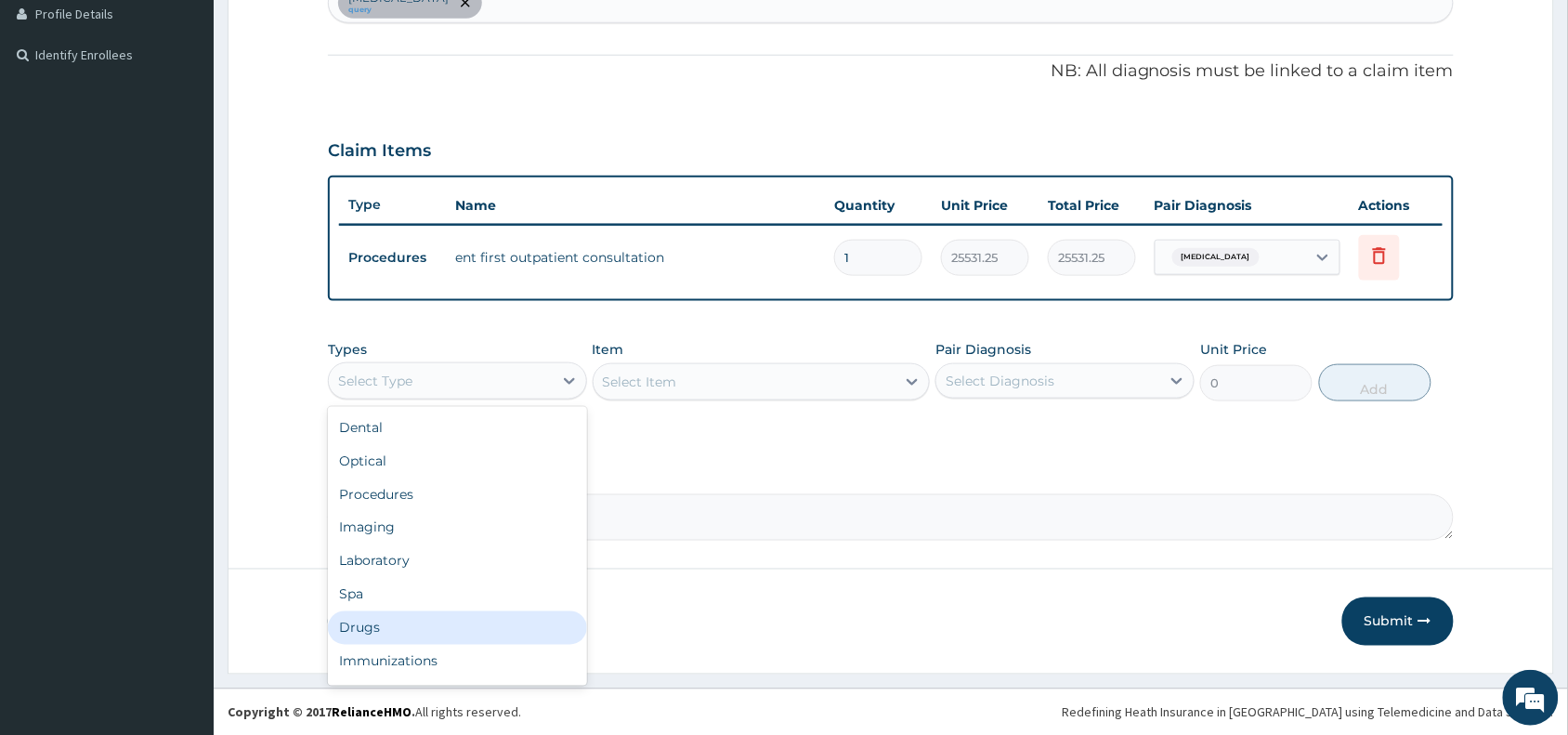
click at [364, 638] on div "Drugs" at bounding box center [458, 628] width 259 height 33
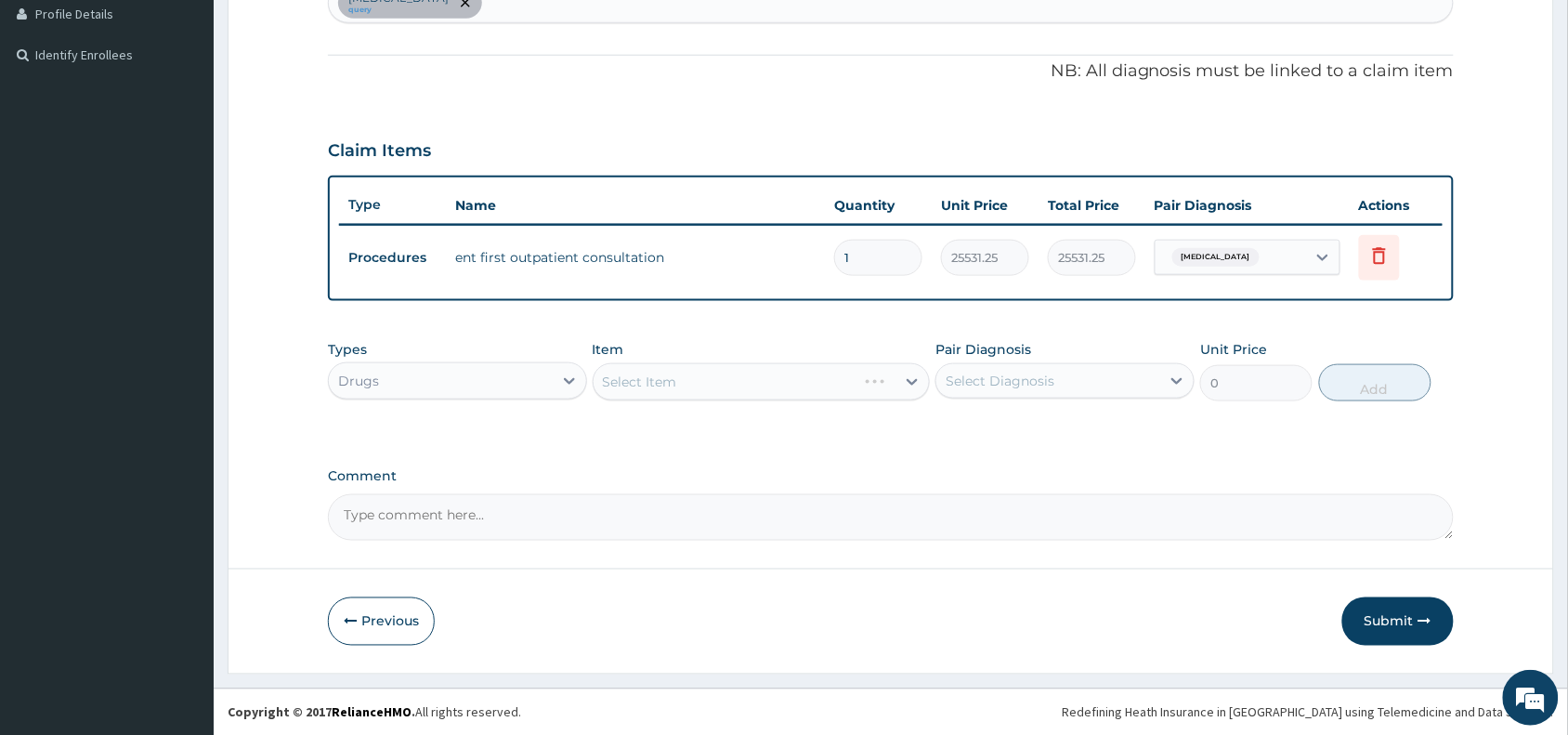
click at [692, 373] on div "Select Item" at bounding box center [762, 382] width 338 height 37
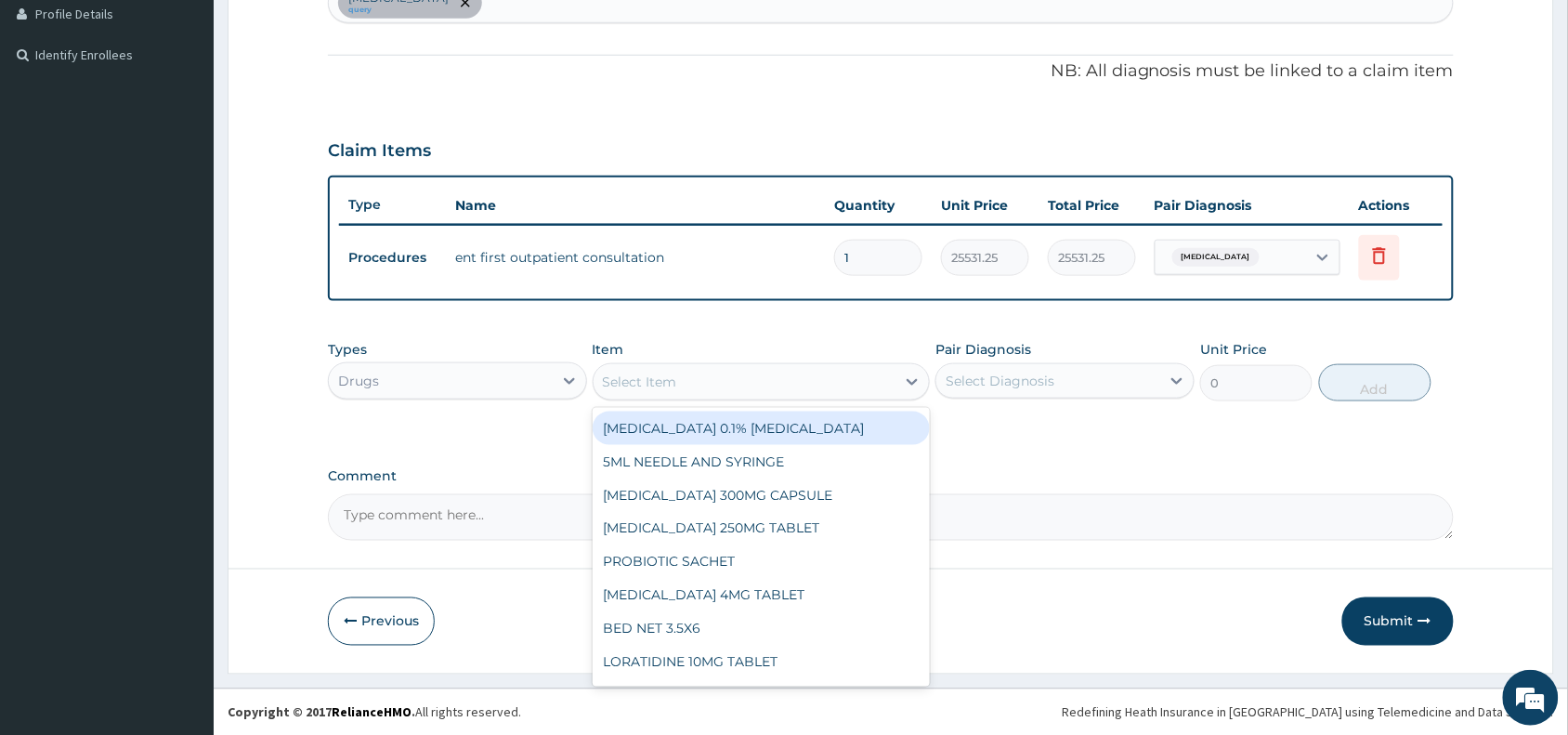
click at [618, 373] on div "Select Item" at bounding box center [640, 382] width 74 height 18
paste input "augmentin"
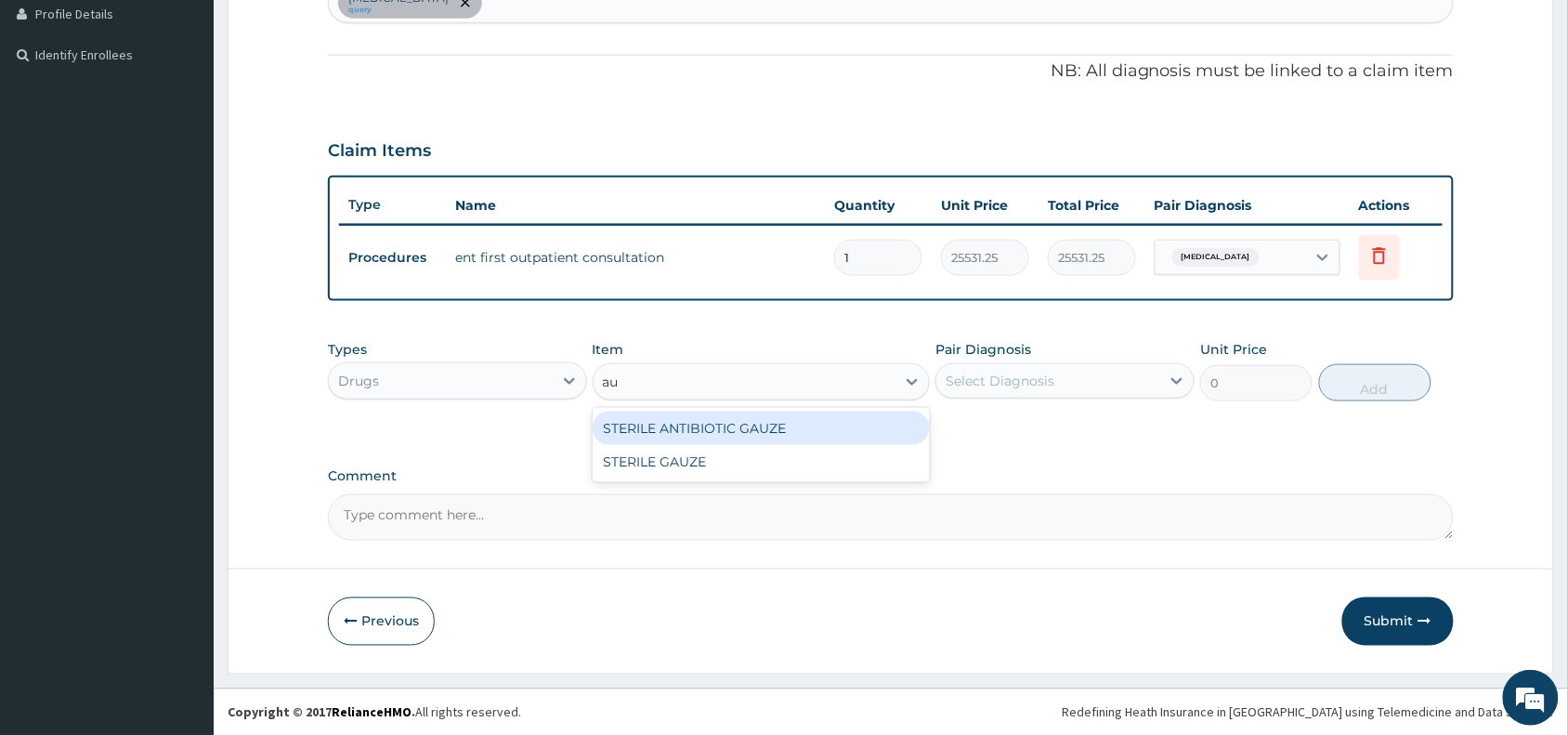
type input "a"
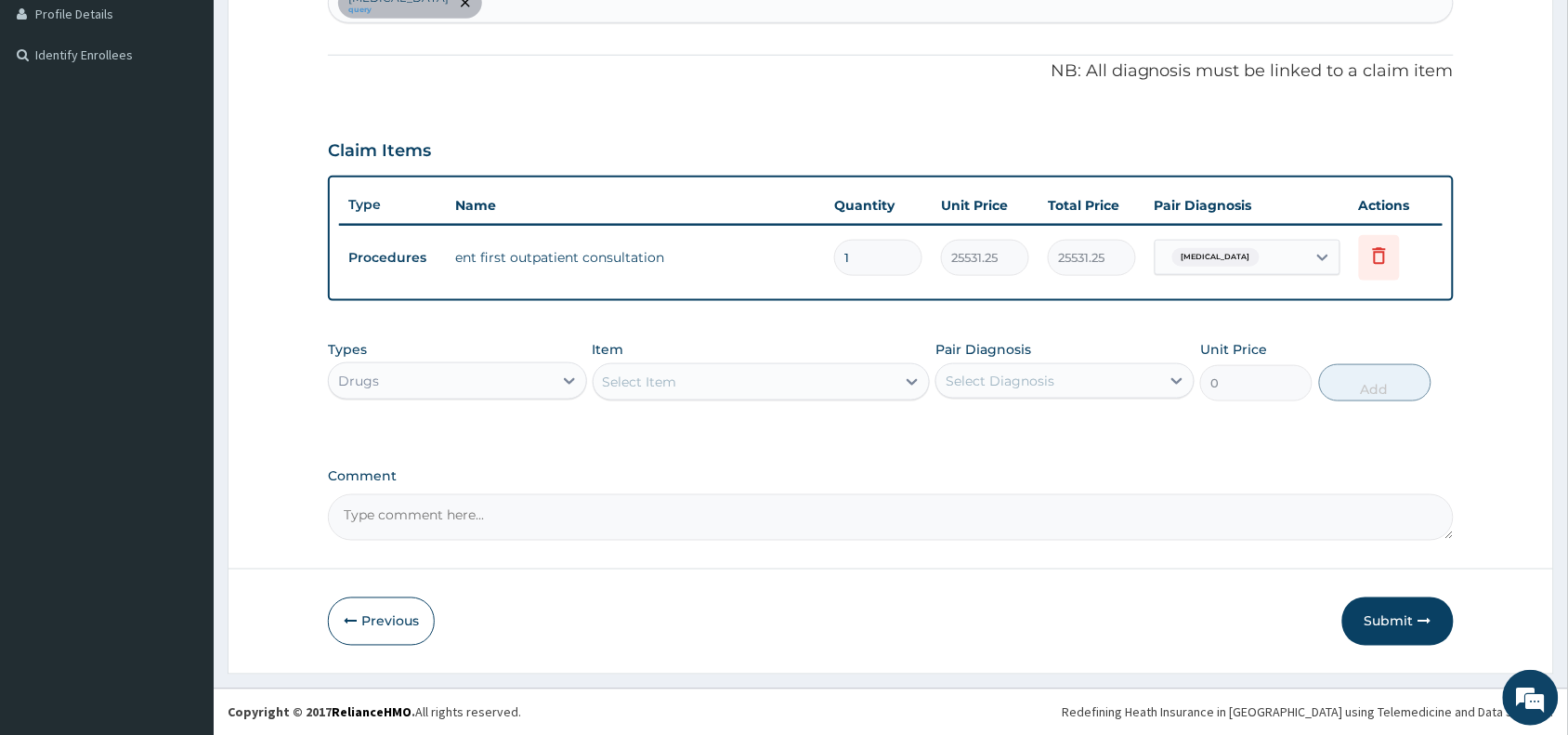
click at [612, 383] on div "Select Item" at bounding box center [640, 382] width 74 height 18
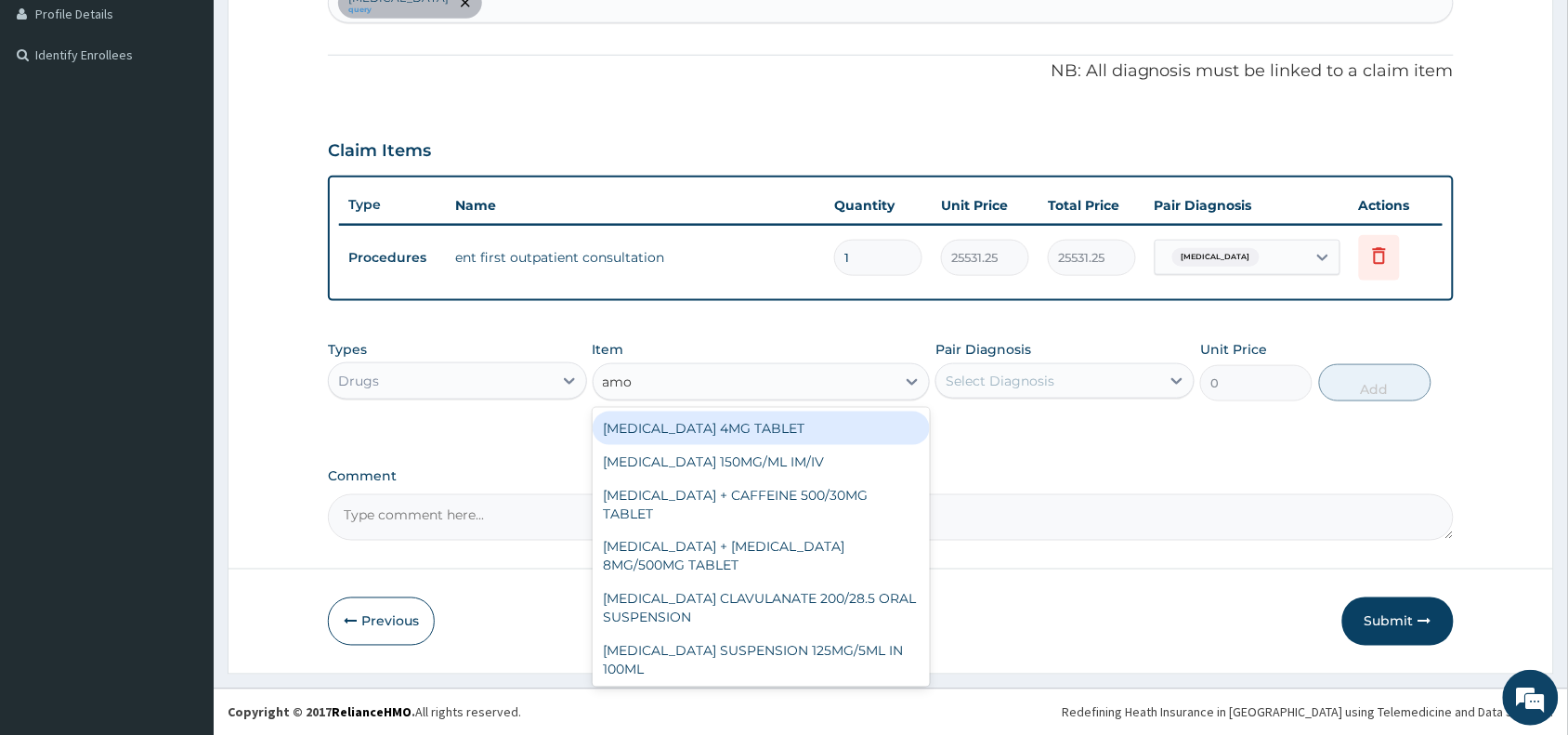
type input "amox"
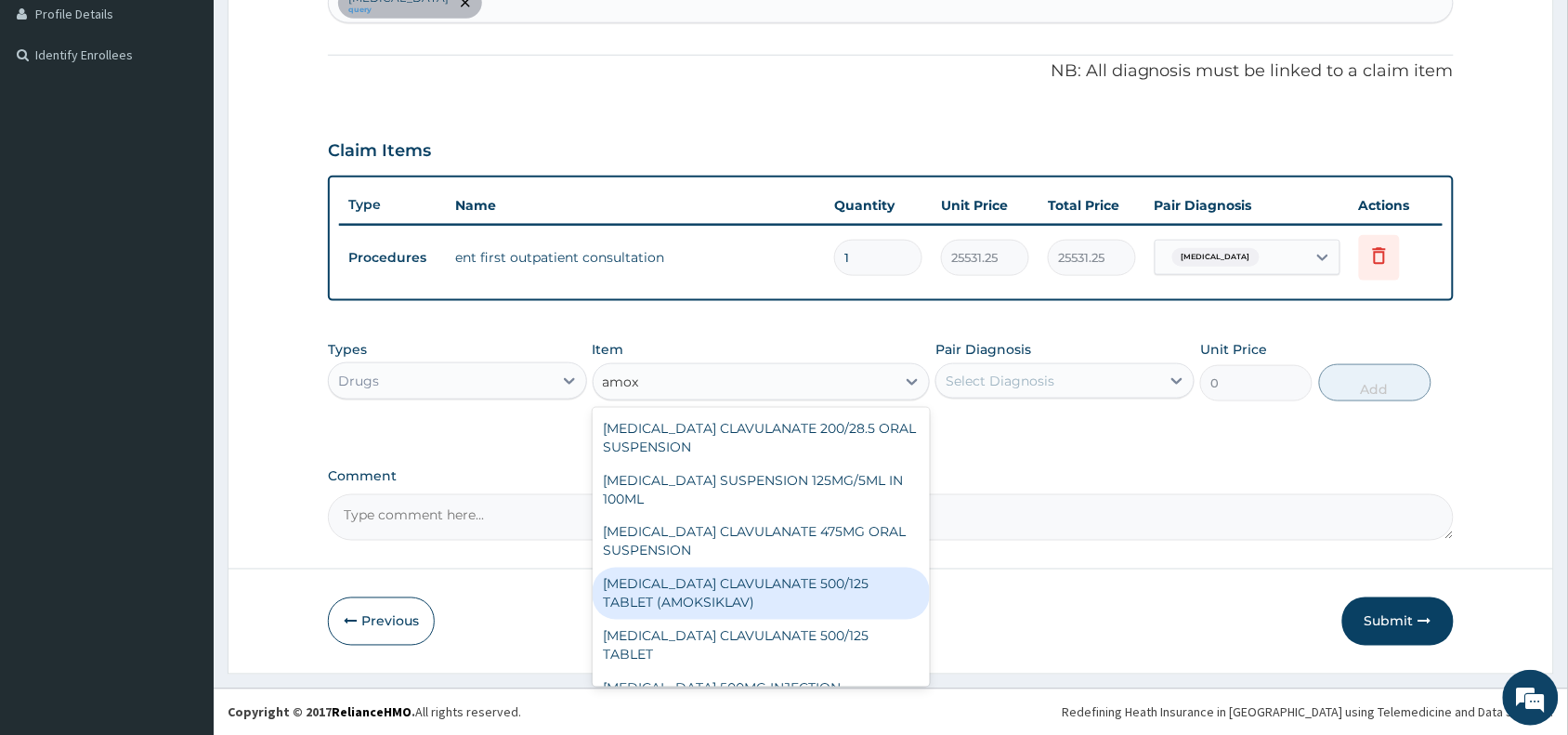
click at [689, 582] on div "AMOXICILLIN CLAVULANATE 500/125 TABLET (AMOKSIKLAV)" at bounding box center [762, 593] width 338 height 52
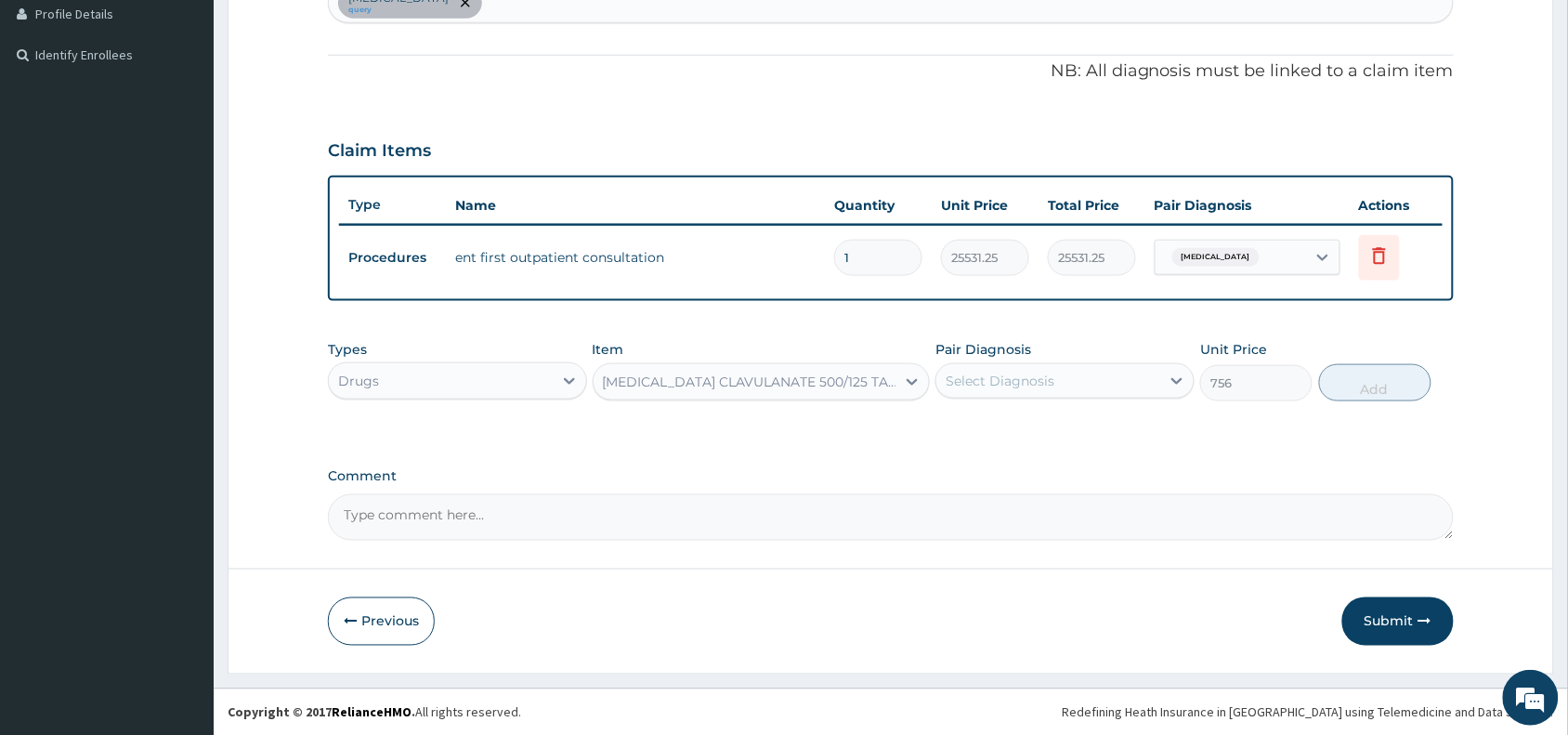
type input "756"
click at [1073, 377] on div "Select Diagnosis" at bounding box center [1049, 381] width 224 height 30
click at [1064, 421] on div "Tinnitus" at bounding box center [1065, 428] width 259 height 38
checkbox input "true"
click at [1384, 388] on button "Add" at bounding box center [1375, 383] width 112 height 37
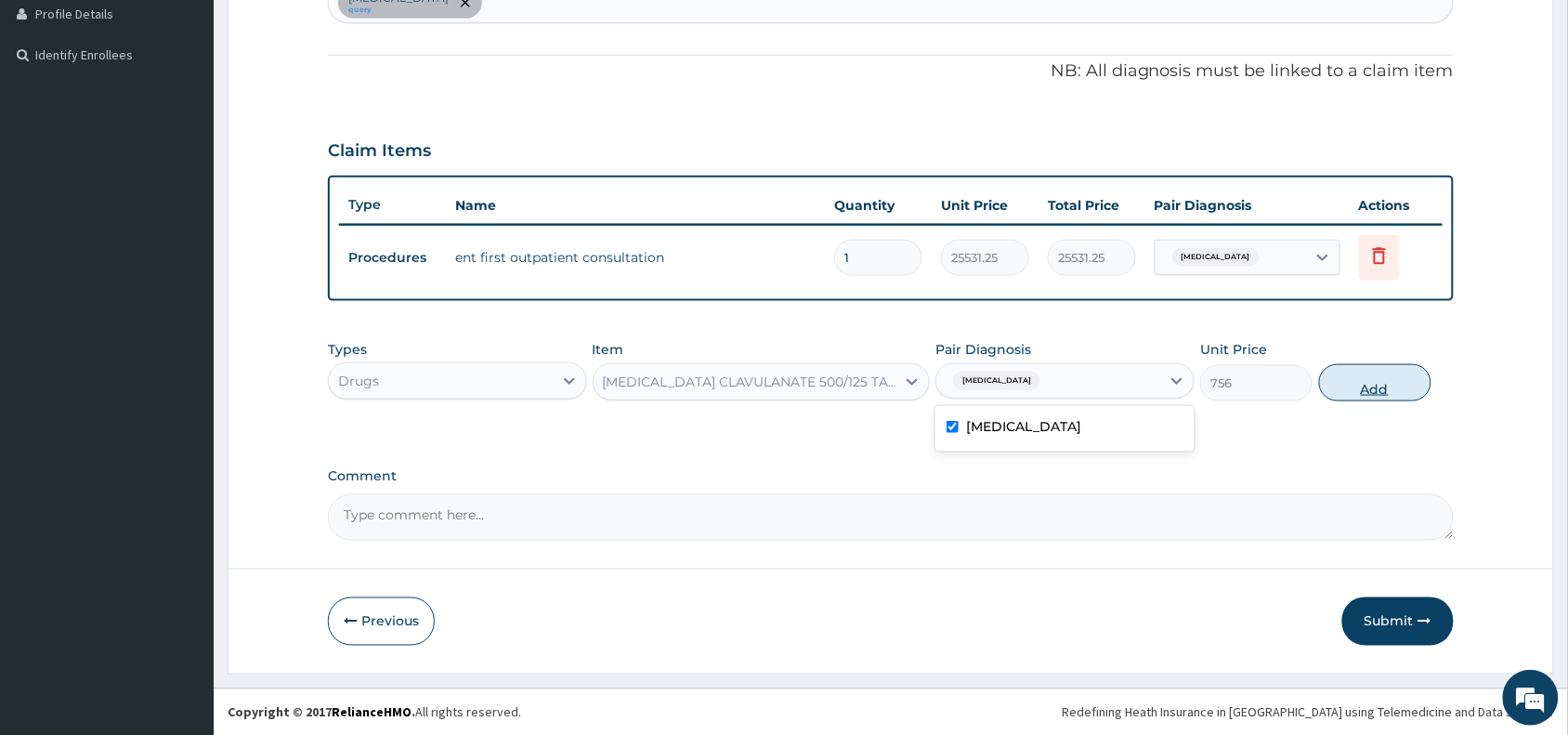
type input "0"
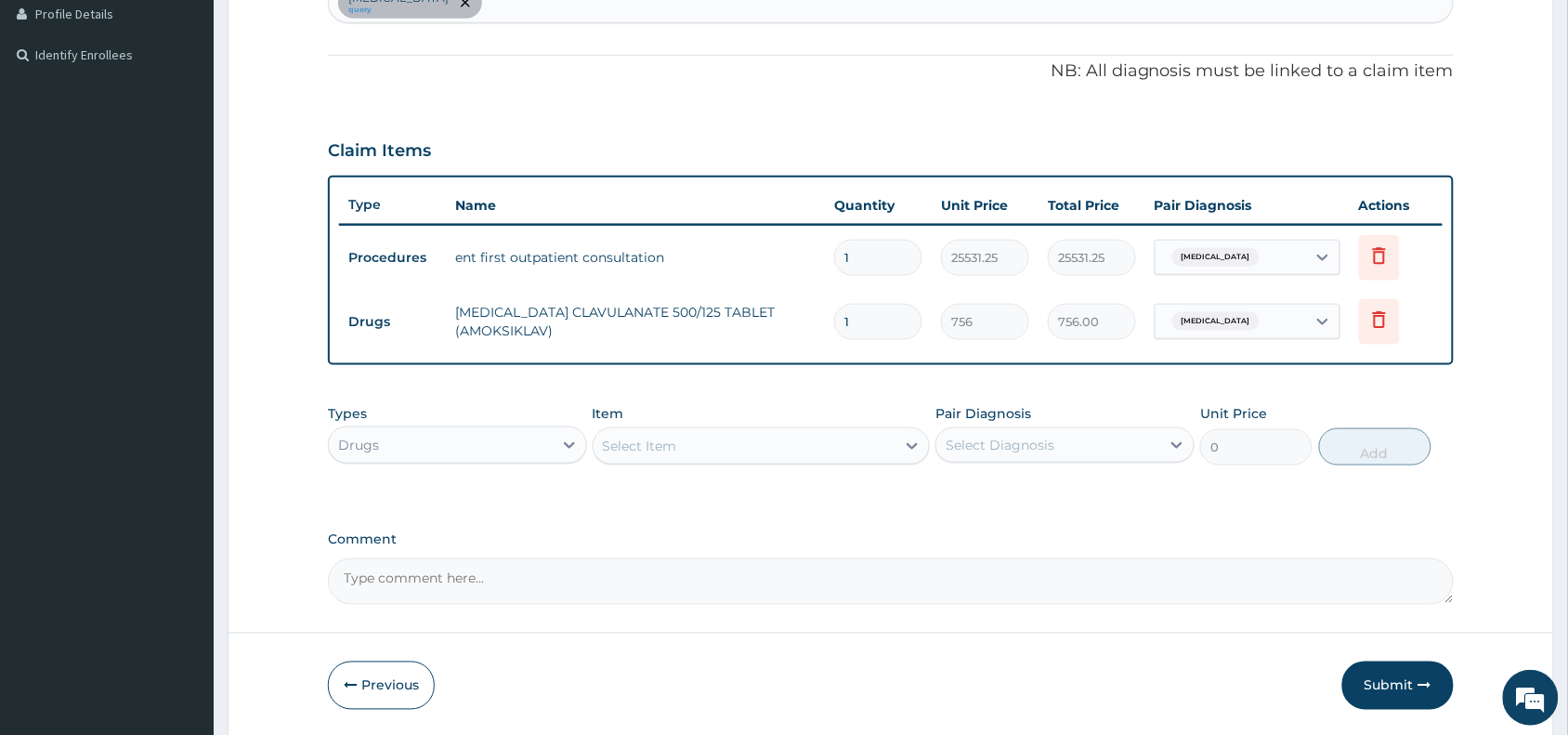
type input "10"
type input "7560.00"
type input "10"
click at [623, 447] on div "Select Item" at bounding box center [640, 445] width 74 height 18
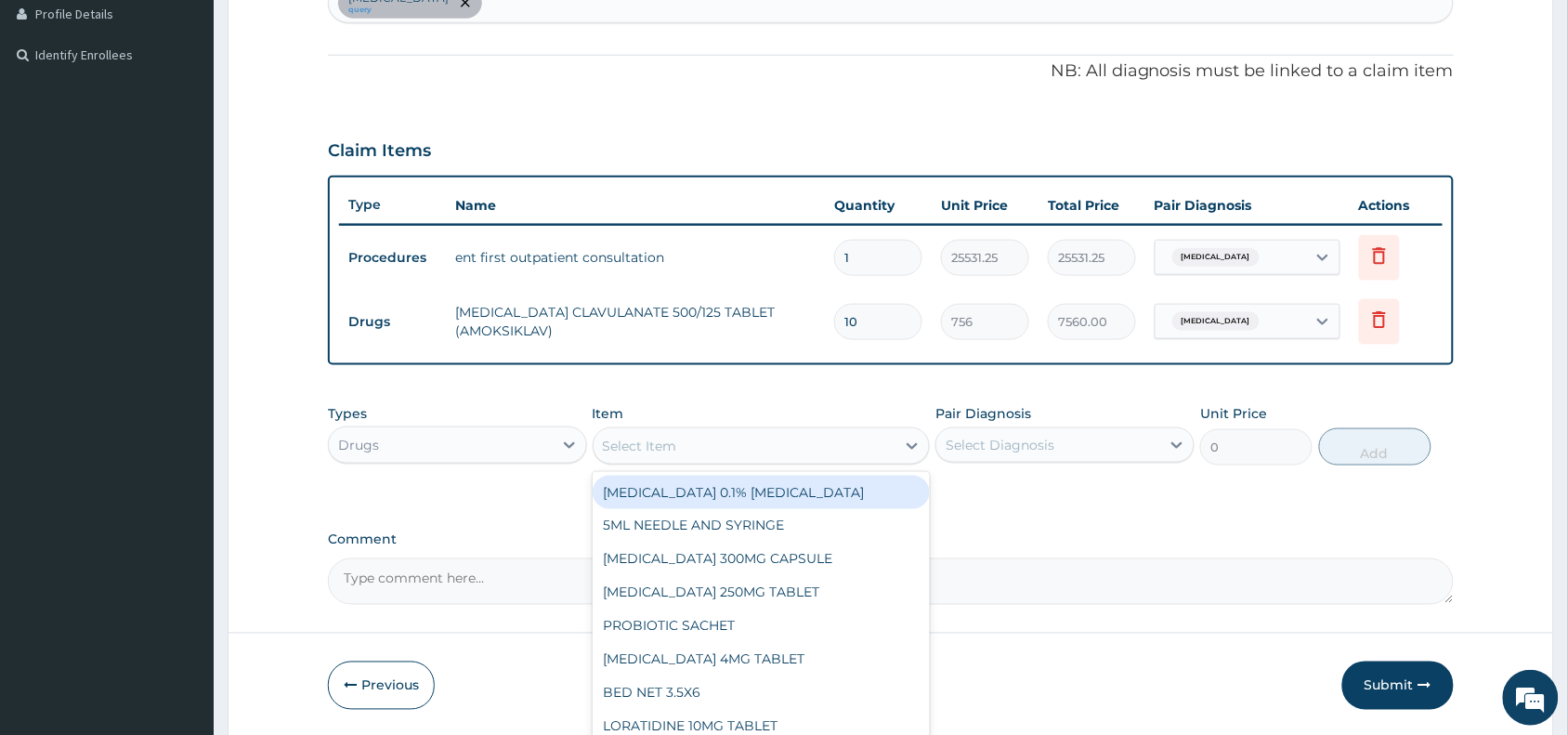
paste input "actifed"
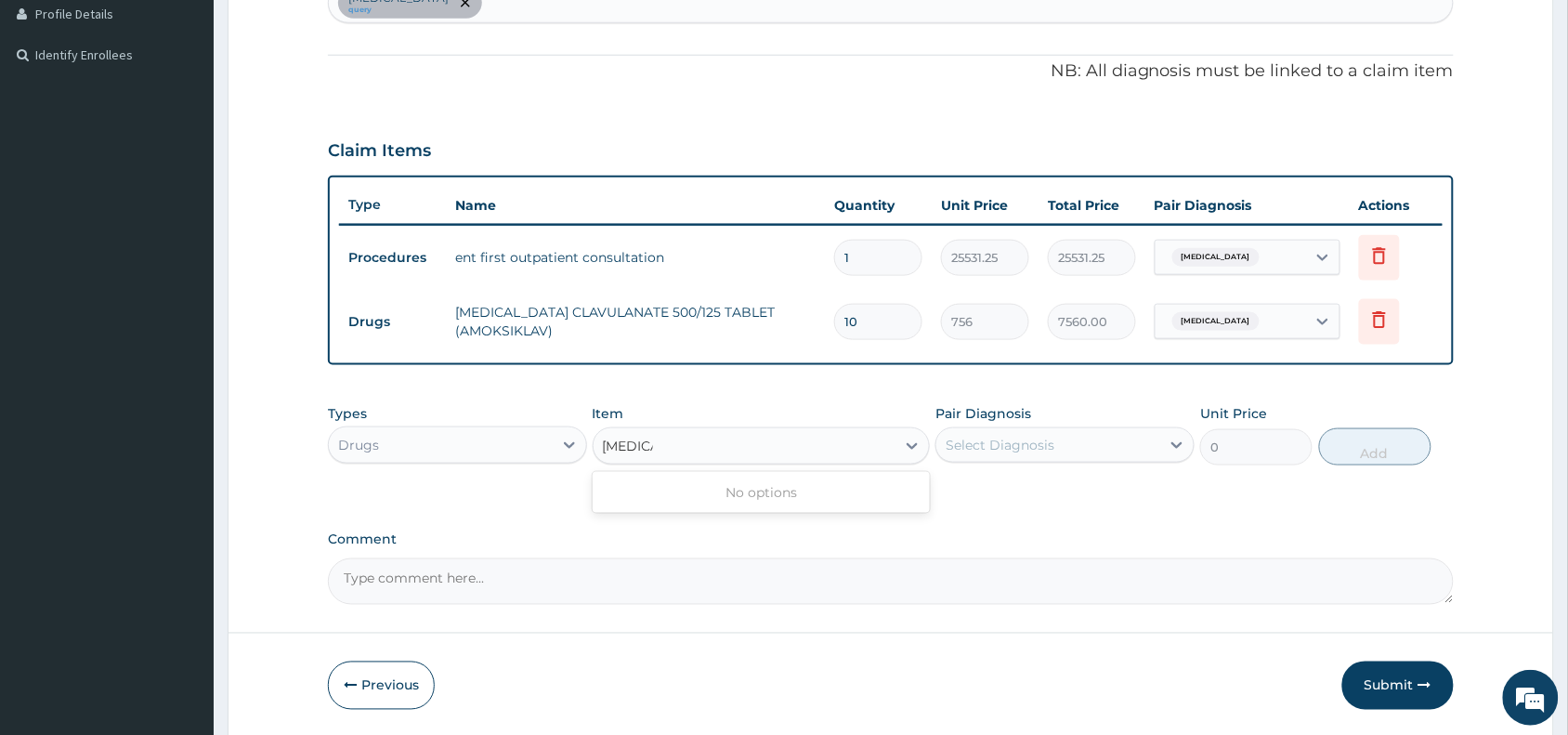
type input "actifed"
click at [690, 439] on div "Select Item" at bounding box center [745, 446] width 303 height 30
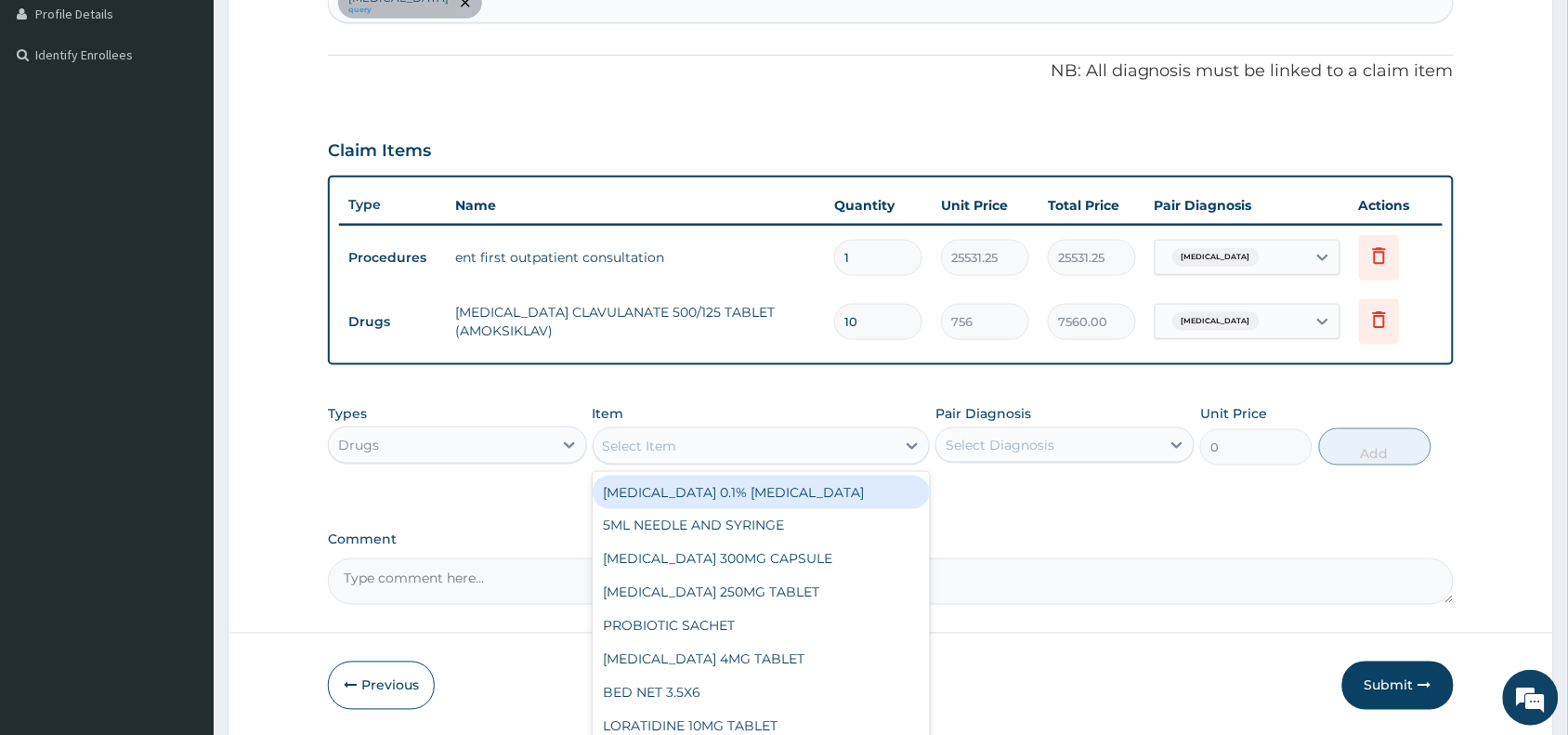
paste input "pseudoephedrine"
type input "pseudoephedrine"
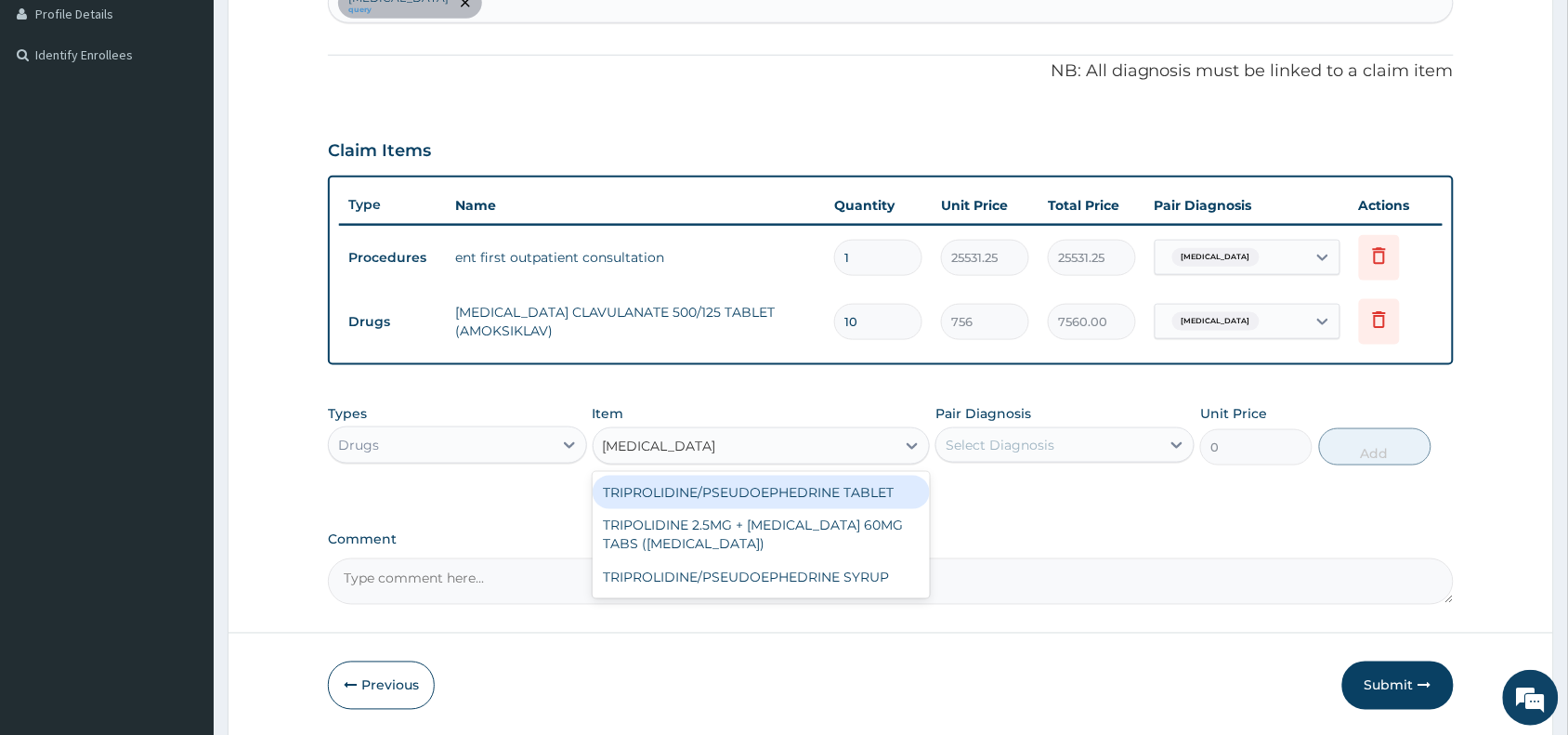
click at [814, 495] on div "TRIPROLIDINE/PSEUDOEPHEDRINE TABLET" at bounding box center [762, 492] width 338 height 33
type input "186"
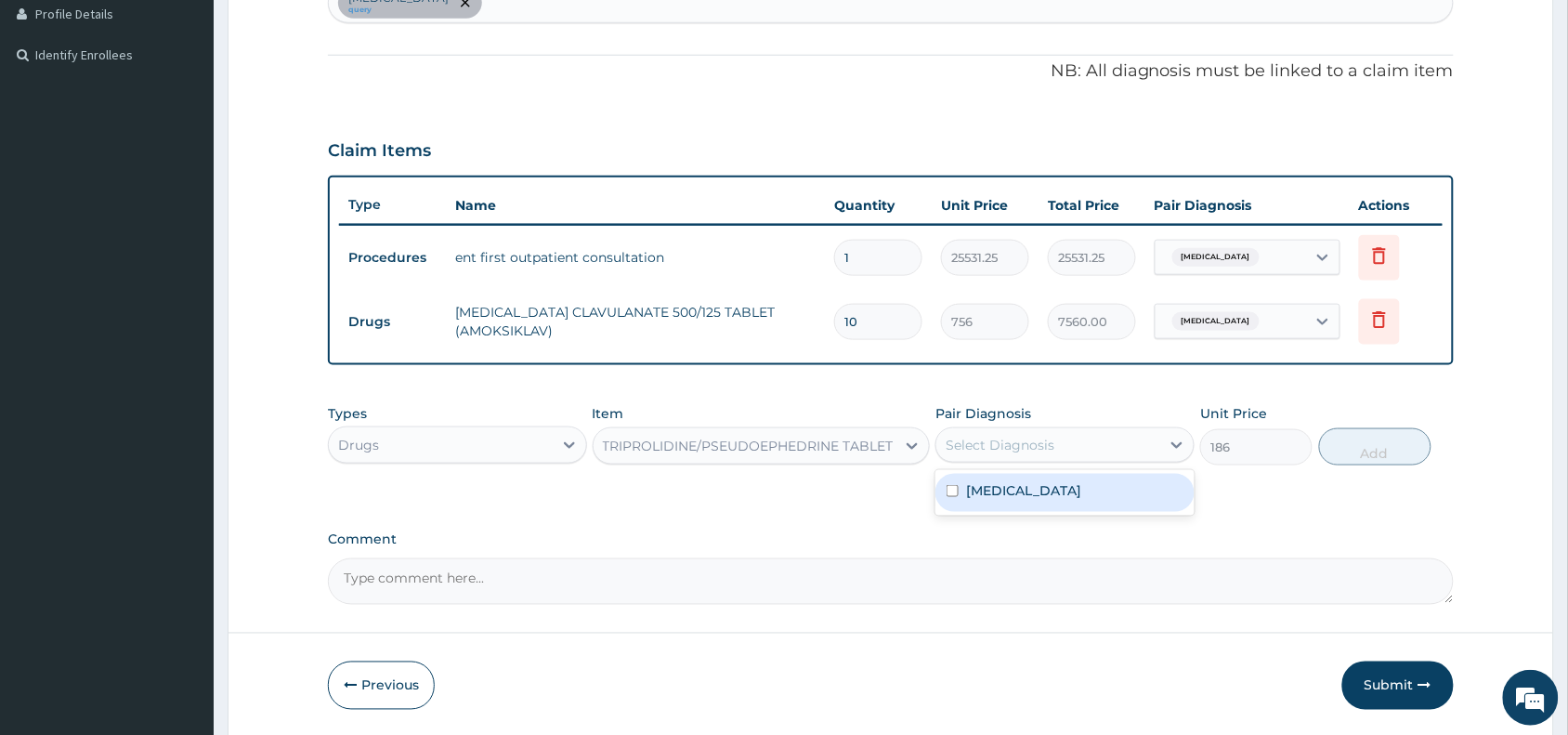
click at [1079, 444] on div "Select Diagnosis" at bounding box center [1049, 445] width 224 height 30
click at [1048, 498] on div "Tinnitus" at bounding box center [1065, 493] width 259 height 38
checkbox input "true"
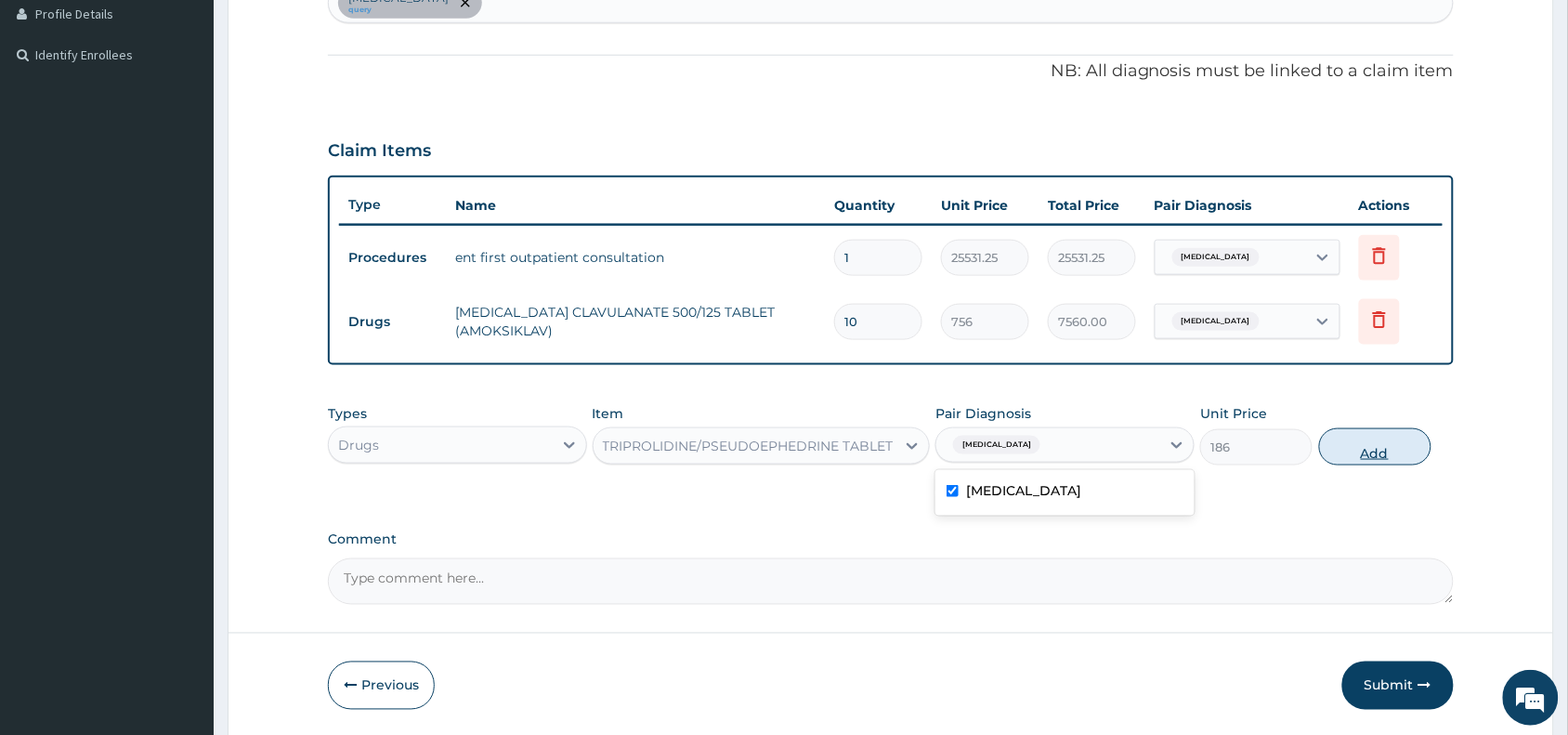
click at [1376, 437] on button "Add" at bounding box center [1375, 447] width 112 height 37
type input "0"
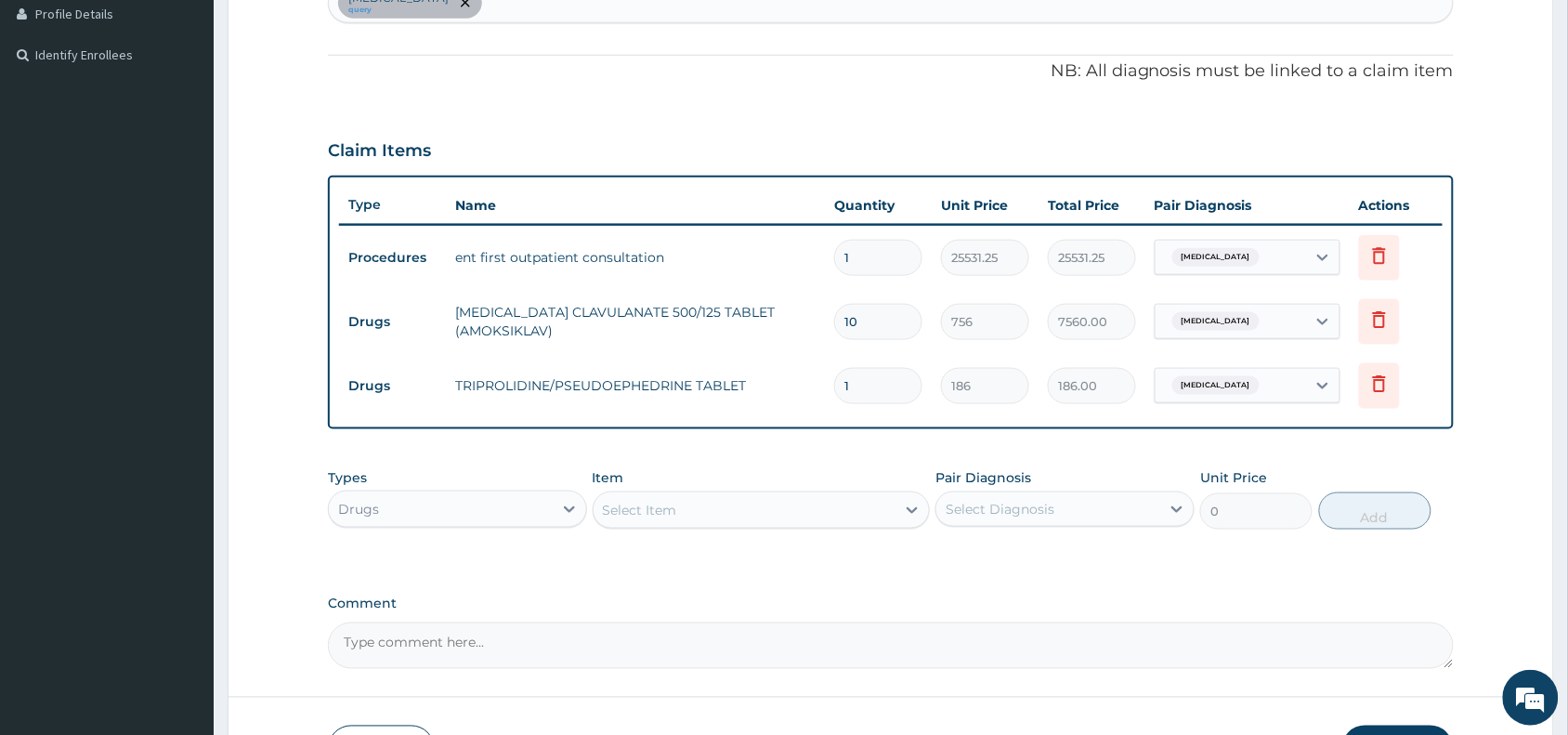
type input "0.00"
type input "7"
type input "1302.00"
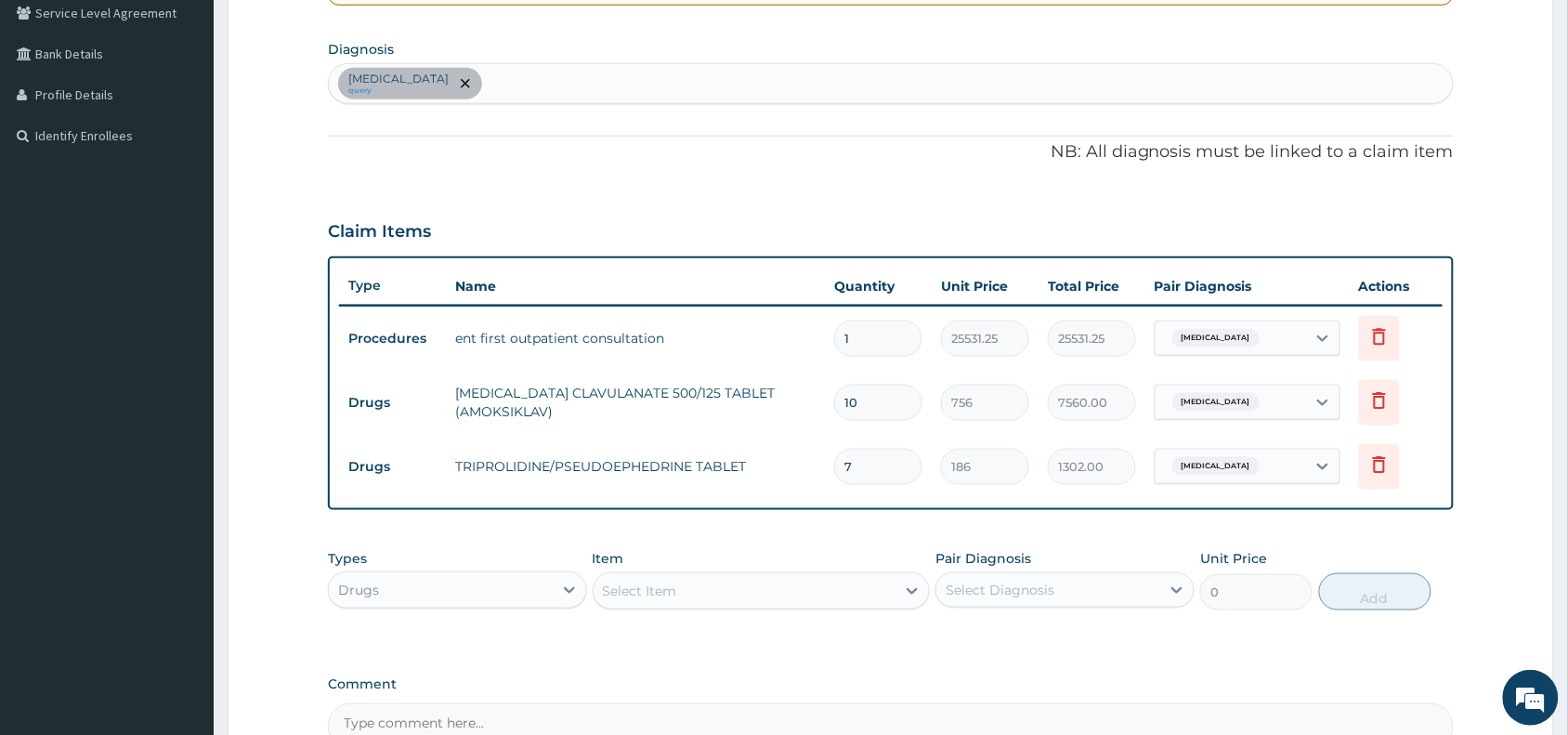
scroll to position [345, 0]
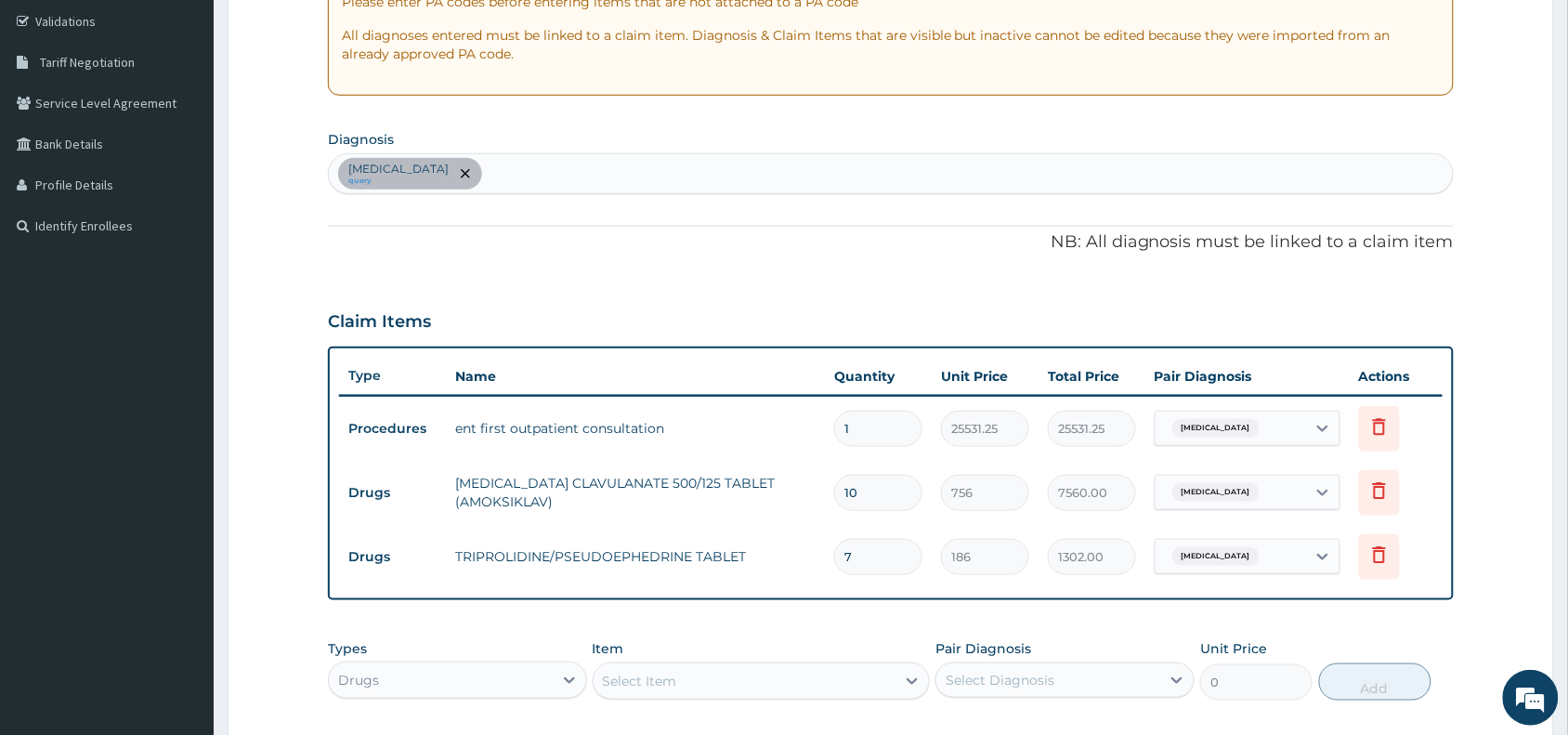
type input "7"
click at [484, 176] on div "Tinnitus query" at bounding box center [891, 173] width 1124 height 39
type input "olalgia"
type input "otalgia"
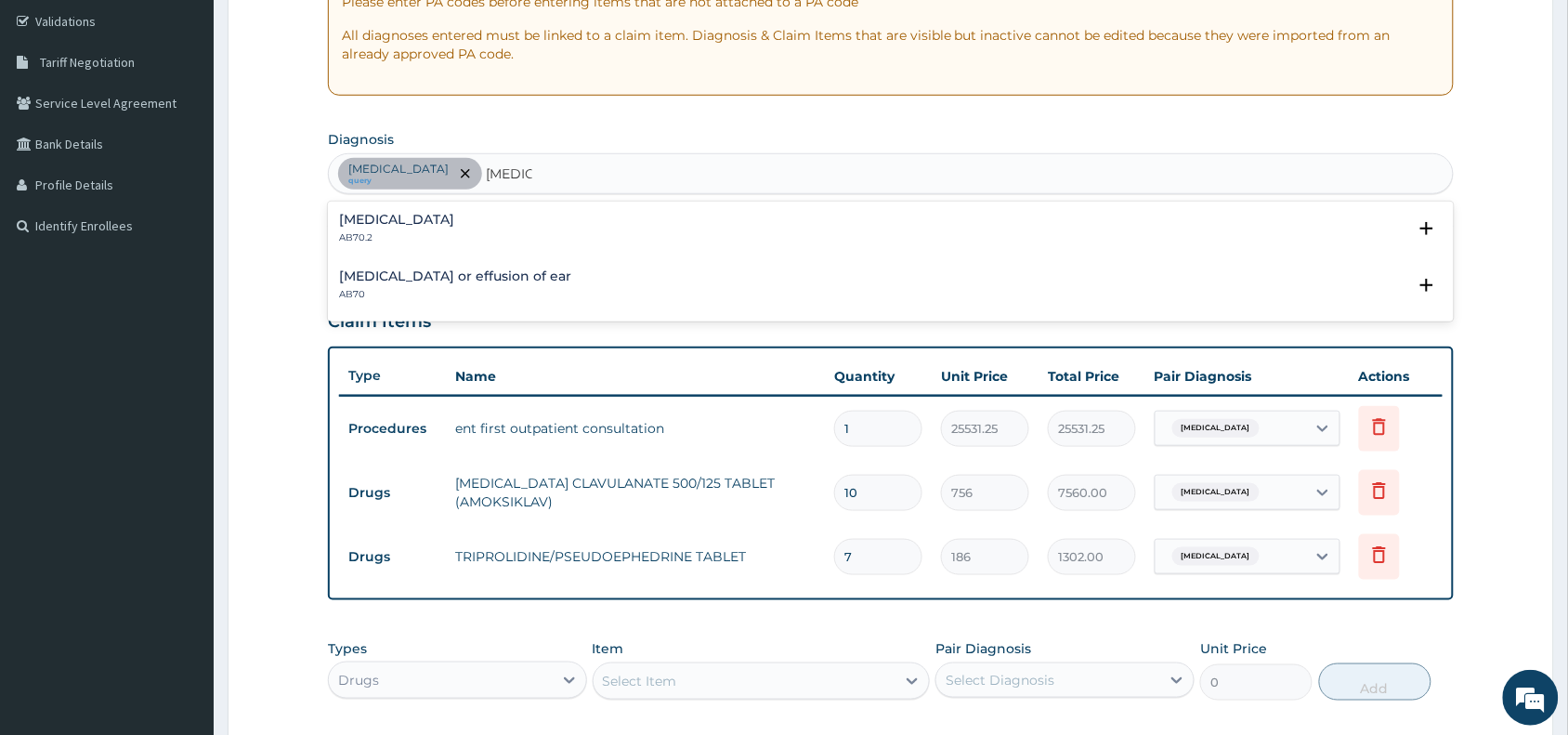
click at [359, 216] on h4 "Otalgia" at bounding box center [396, 219] width 115 height 14
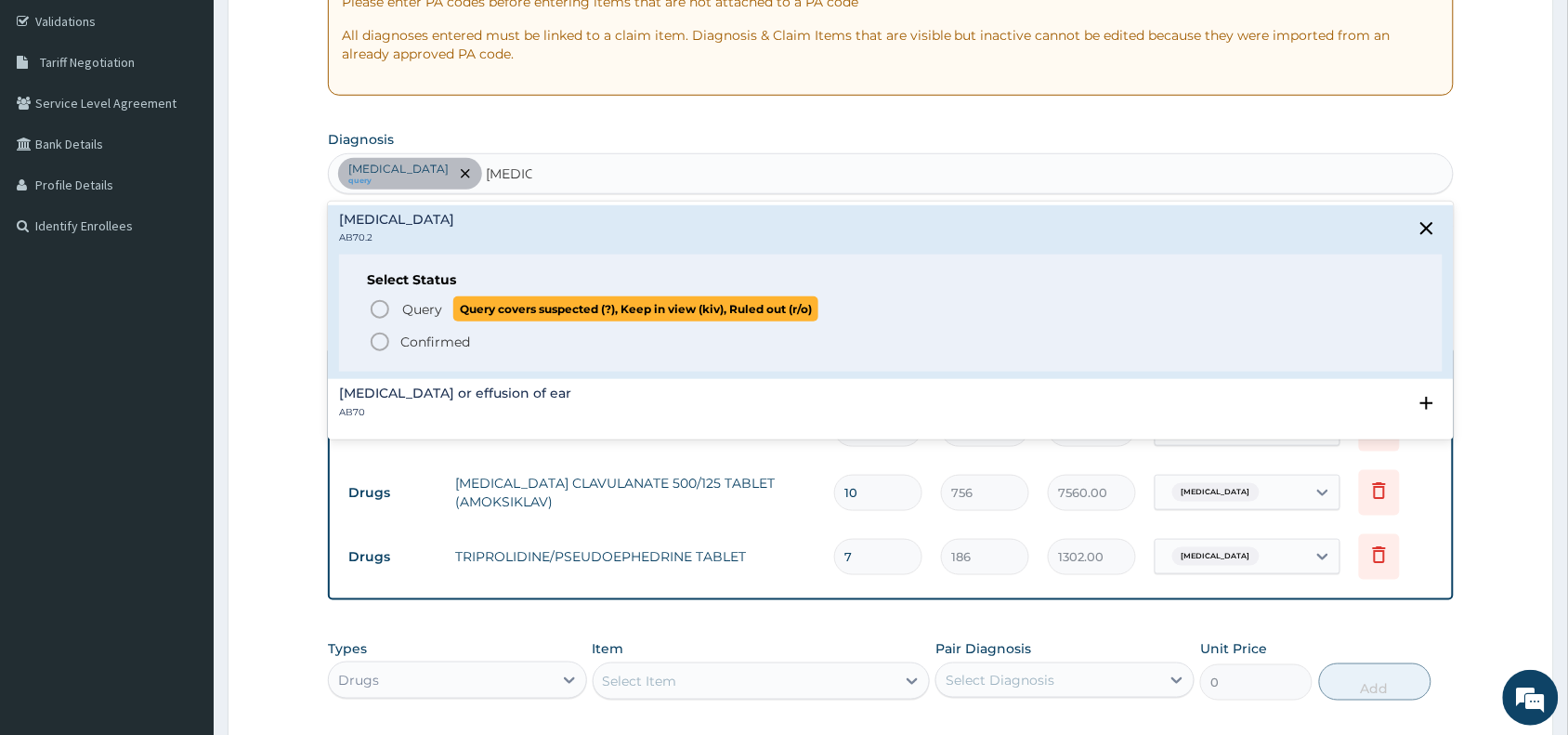
click at [379, 312] on icon "status option query" at bounding box center [380, 309] width 22 height 22
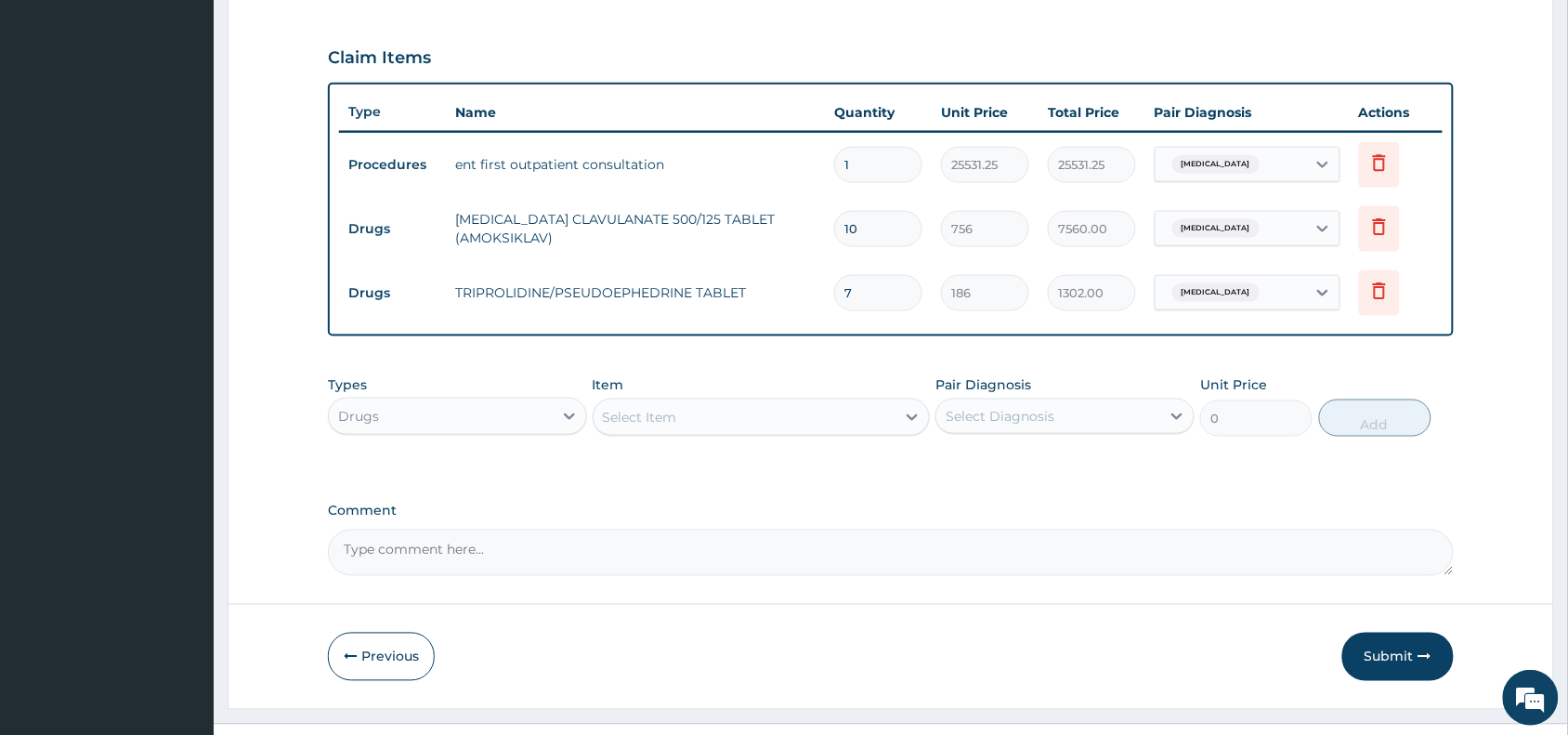
scroll to position [643, 0]
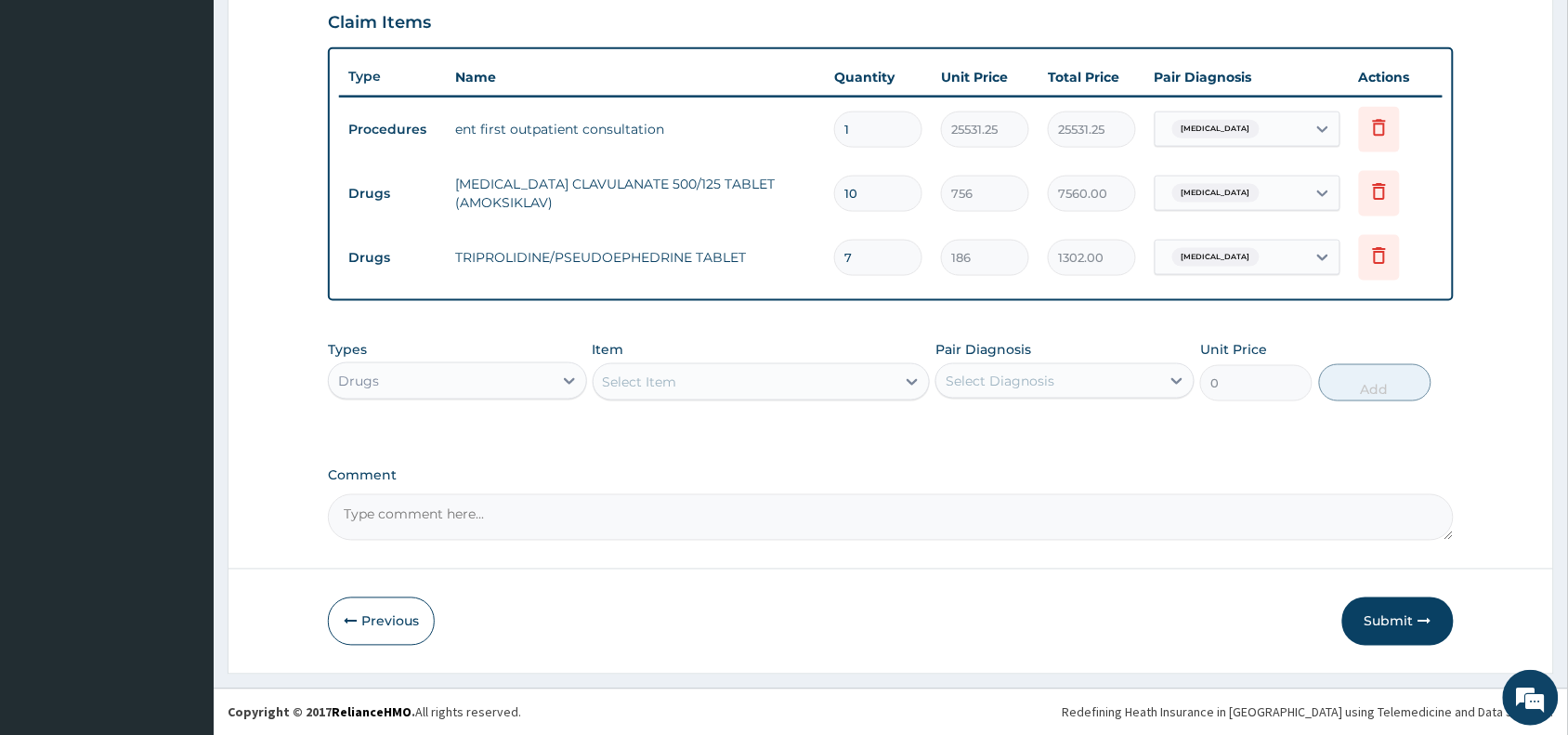
click at [1255, 195] on div "Tinnitus" at bounding box center [1231, 193] width 151 height 31
click at [1224, 275] on label "Otalgia" at bounding box center [1244, 276] width 115 height 18
checkbox input "true"
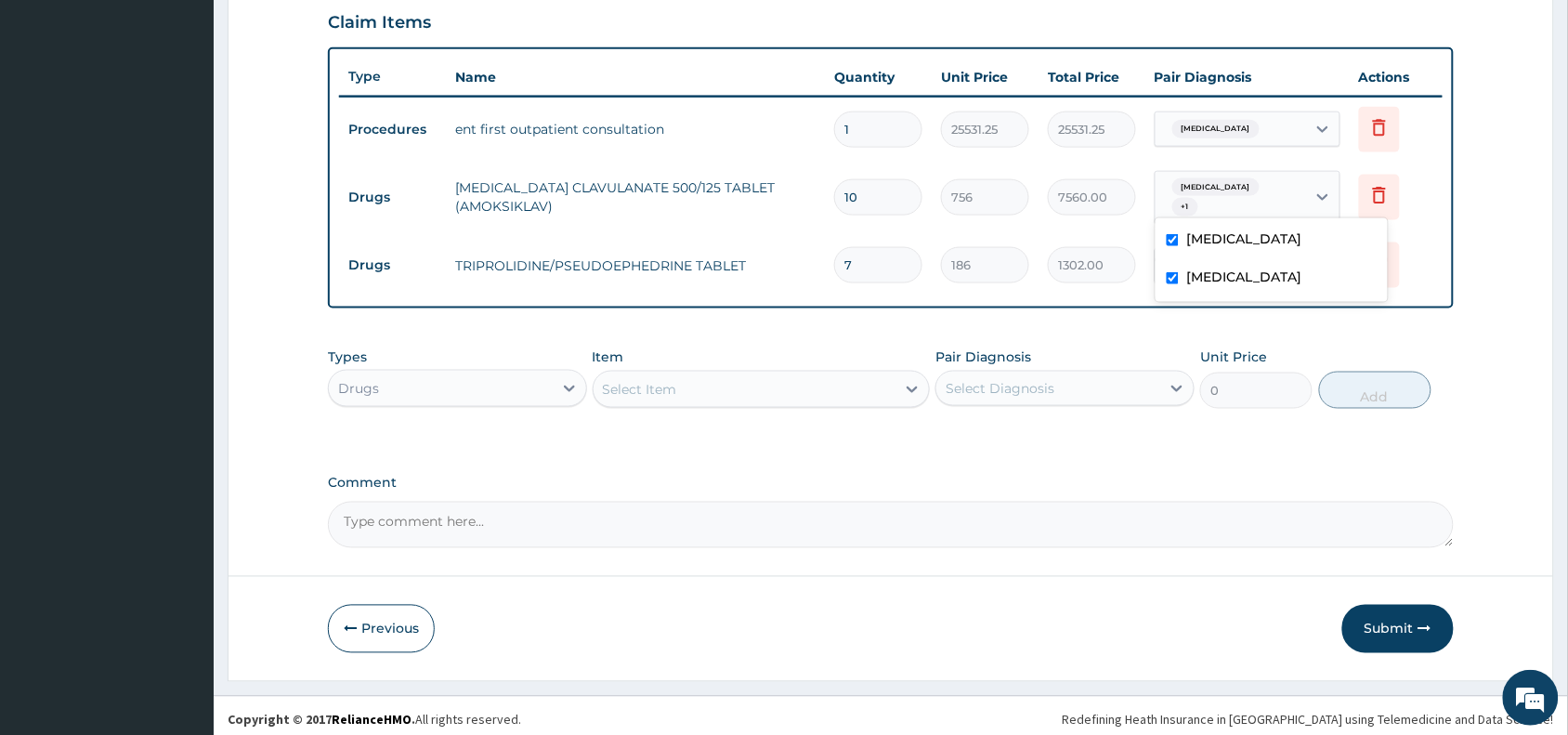
click at [1135, 233] on tr "Drugs TRIPROLIDINE/PSEUDOEPHEDRINE TABLET 7 186 1302.00 Tinnitus Delete" at bounding box center [890, 265] width 1103 height 64
click at [1234, 250] on div "Tinnitus" at bounding box center [1231, 266] width 151 height 31
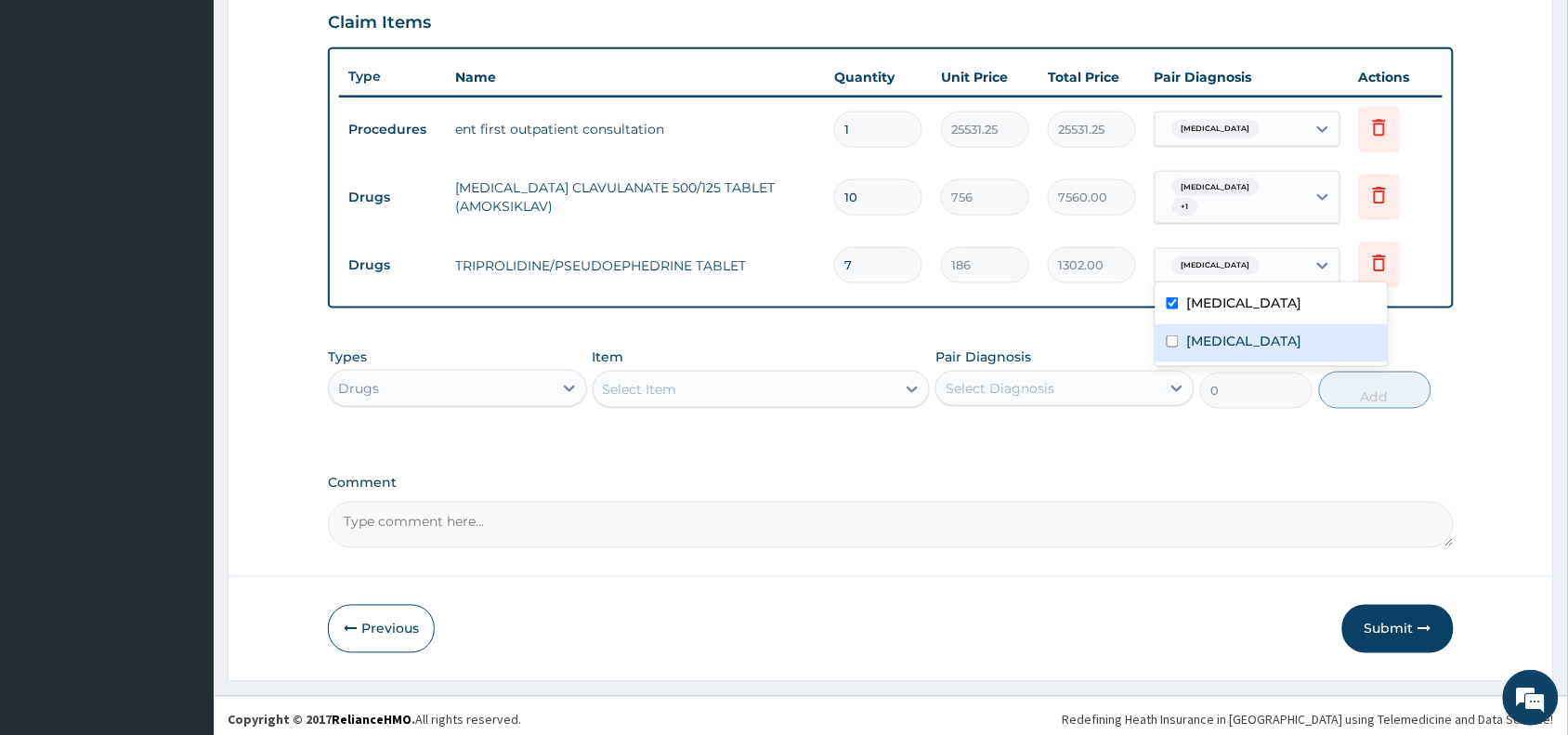
click at [1205, 354] on div "Otalgia" at bounding box center [1272, 343] width 232 height 38
checkbox input "true"
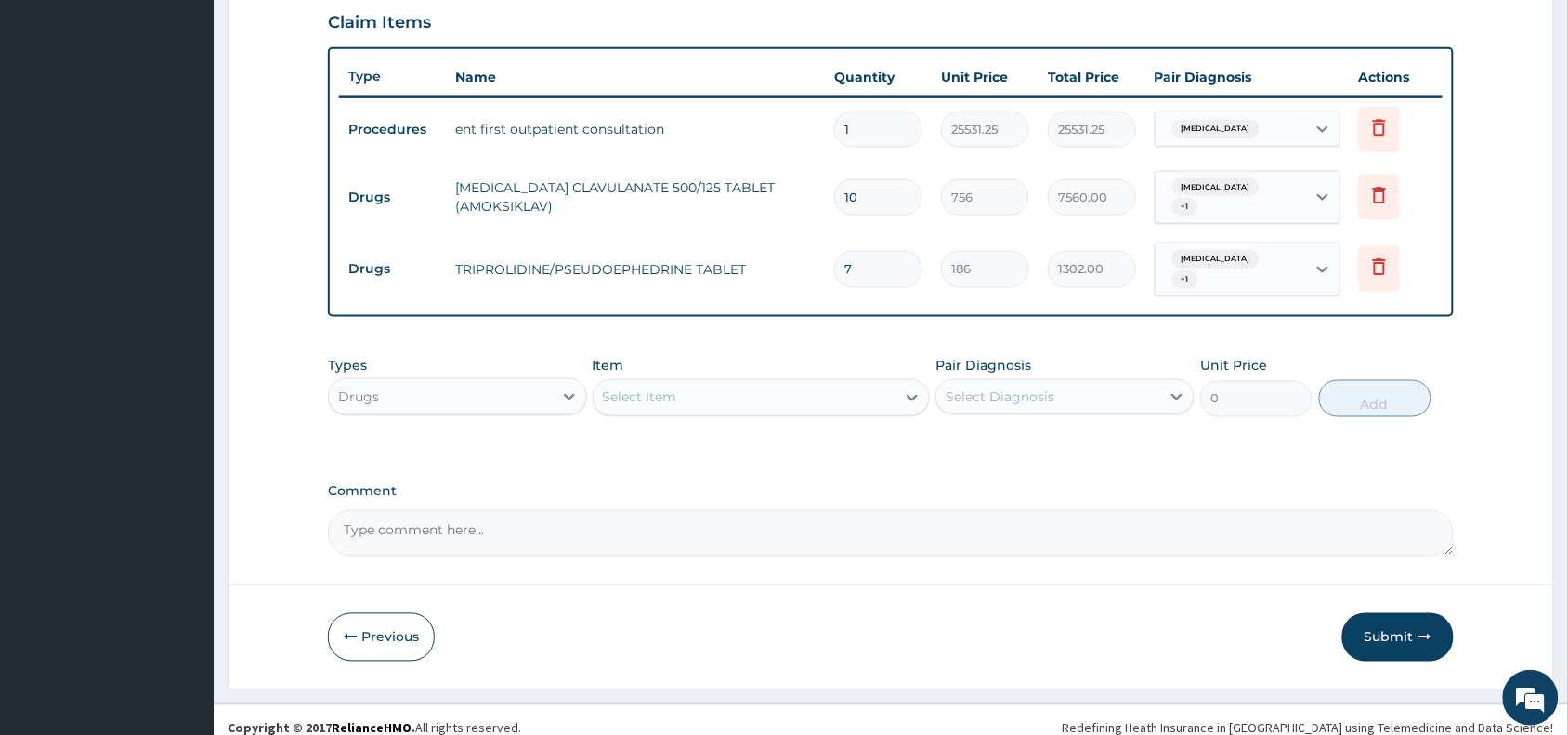
click at [1111, 355] on div "Pair Diagnosis Select Diagnosis" at bounding box center [1065, 386] width 259 height 61
click at [1401, 617] on button "Submit" at bounding box center [1398, 638] width 111 height 49
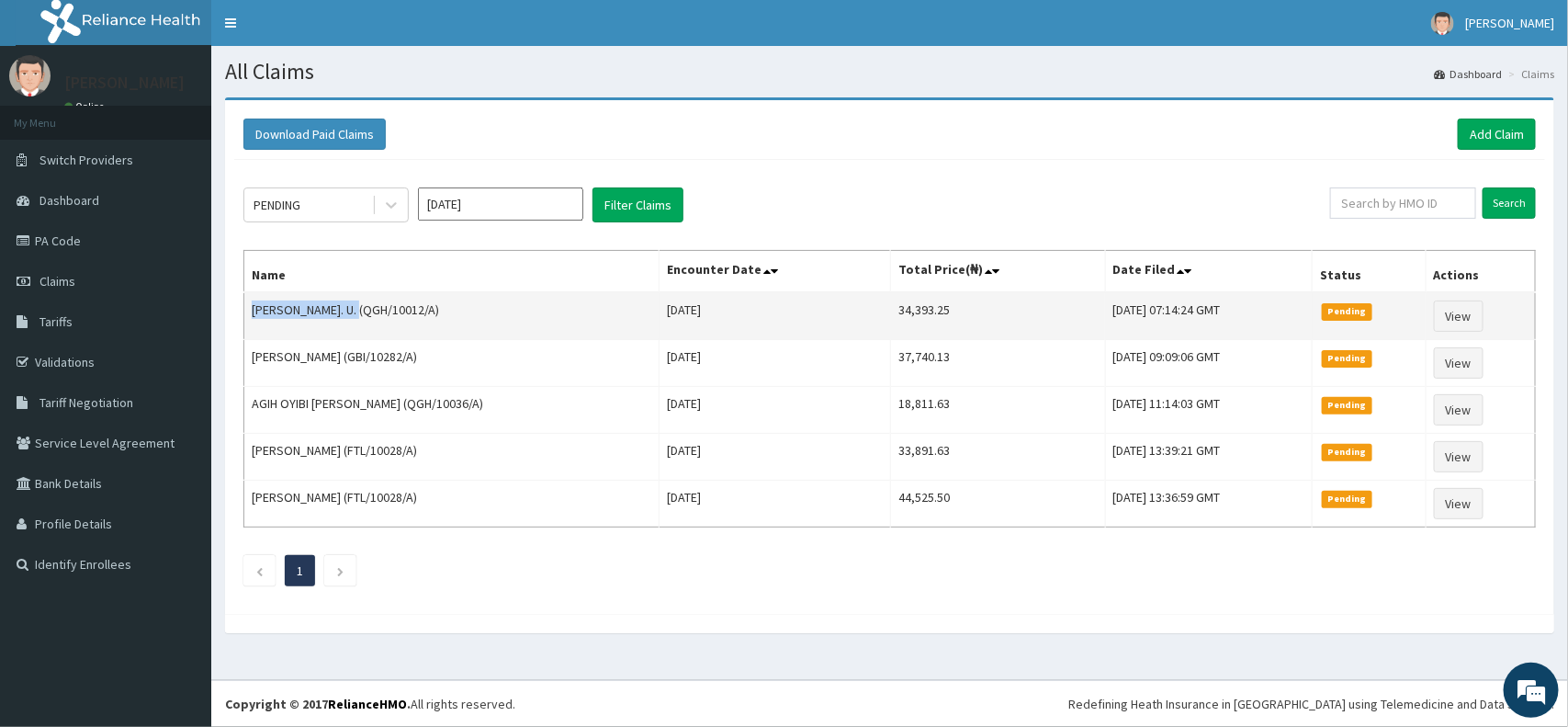
drag, startPoint x: 360, startPoint y: 310, endPoint x: 252, endPoint y: 315, distance: 108.1
click at [252, 315] on td "[PERSON_NAME]. U. (QGH/10012/A)" at bounding box center [452, 316] width 415 height 48
copy td "[PERSON_NAME]. U."
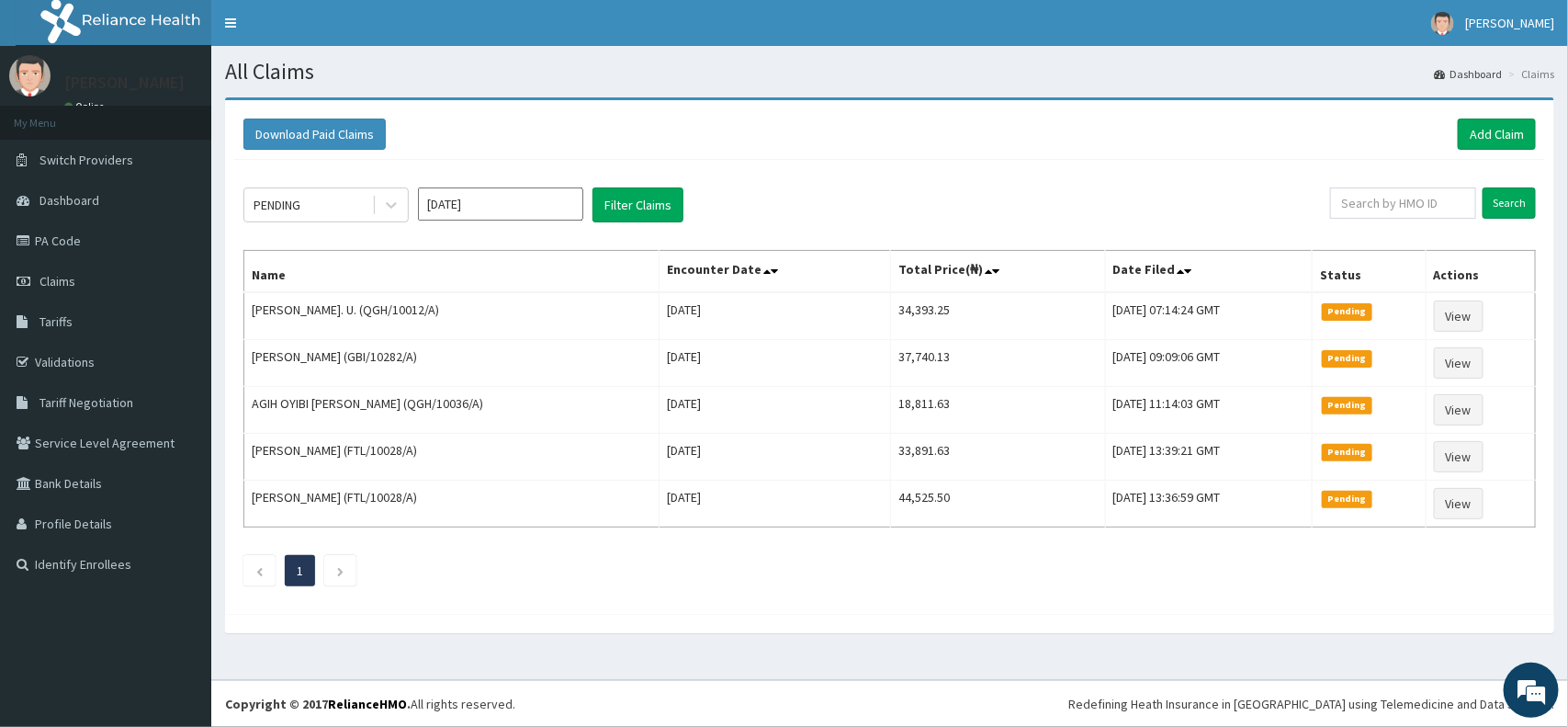
click at [813, 176] on div "PENDING [DATE] Filter Claims Search Name Encounter Date Total Price(₦) Date Fil…" at bounding box center [889, 382] width 1311 height 445
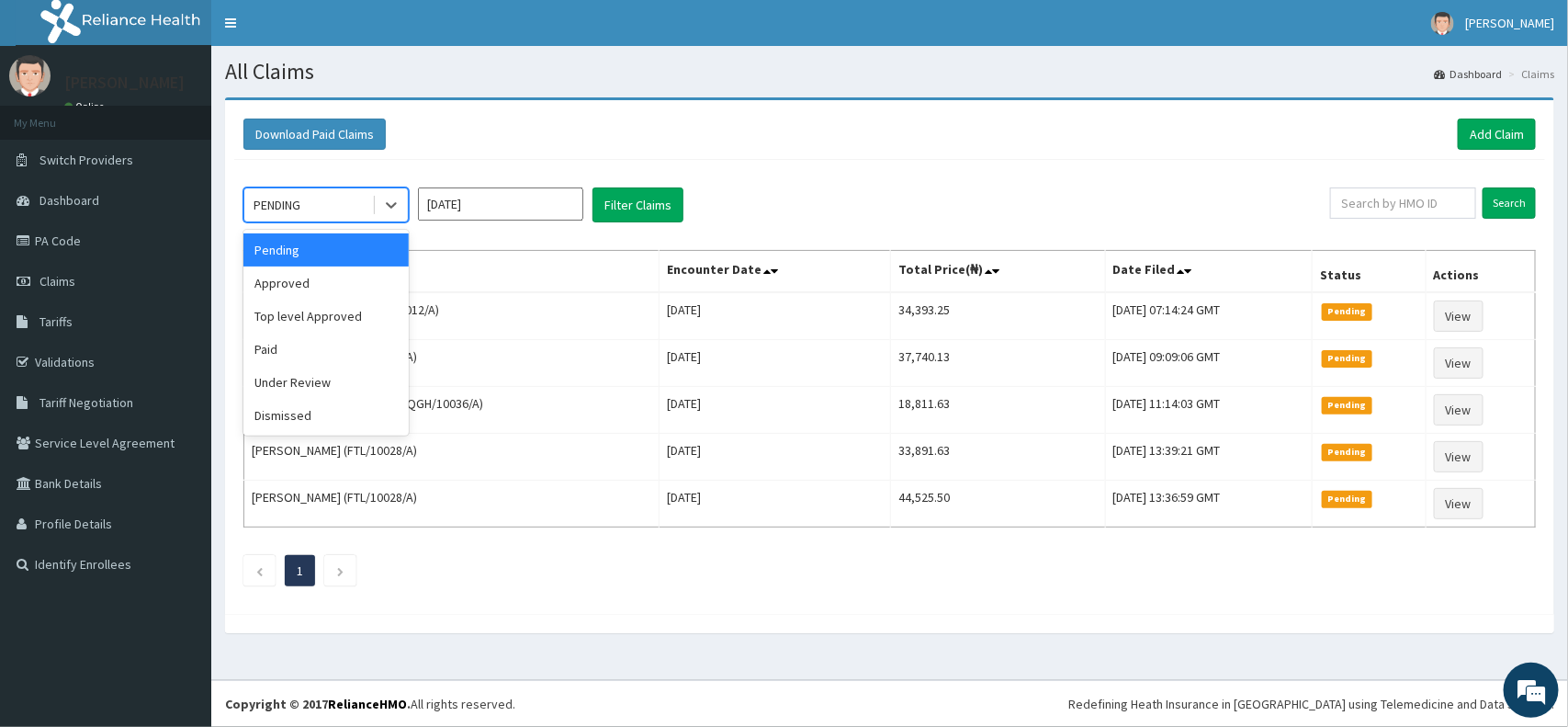
click at [304, 204] on div "PENDING" at bounding box center [308, 204] width 128 height 30
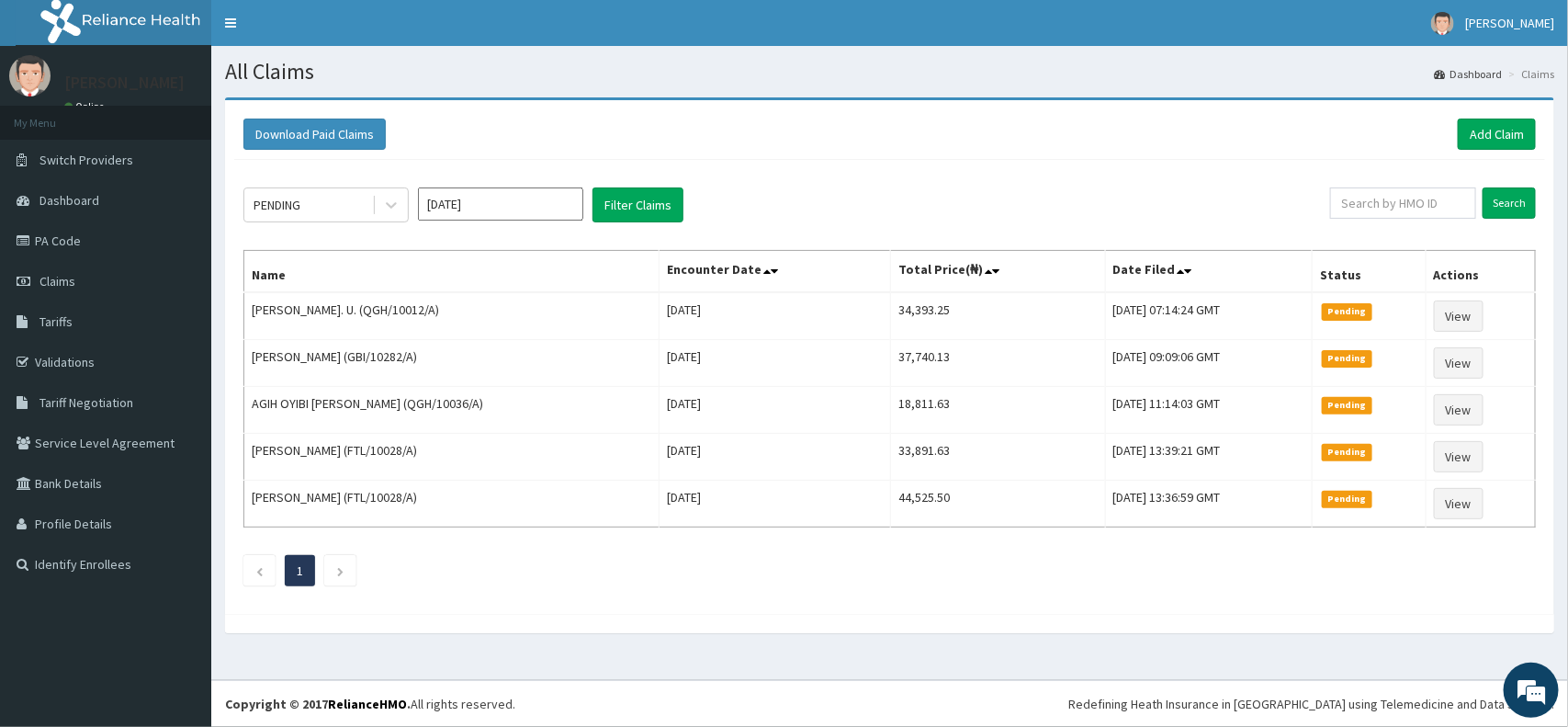
click at [653, 135] on div "Download Paid Claims Add Claim" at bounding box center [890, 134] width 1293 height 31
